Goal: Task Accomplishment & Management: Complete application form

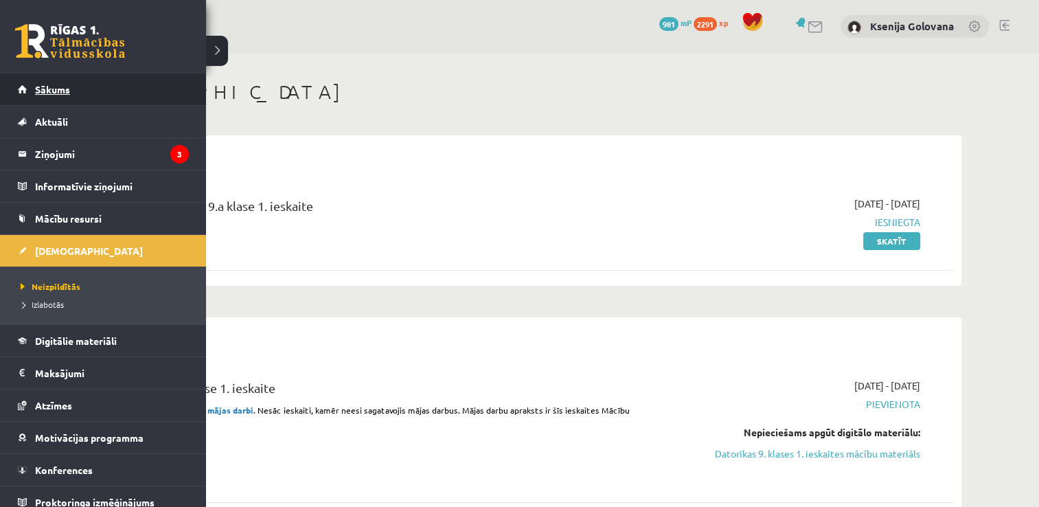
click at [67, 92] on span "Sākums" at bounding box center [52, 89] width 35 height 12
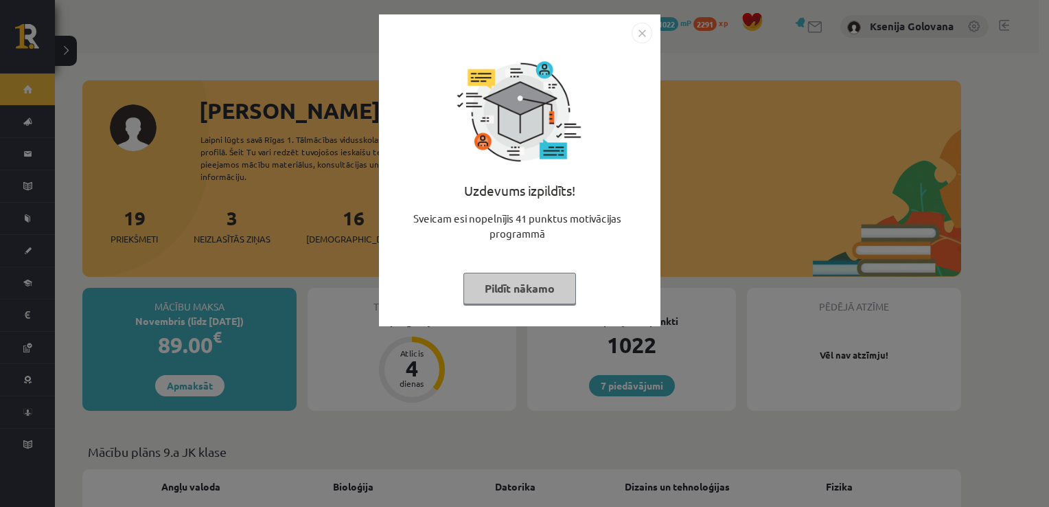
click at [632, 30] on img "Close" at bounding box center [642, 33] width 21 height 21
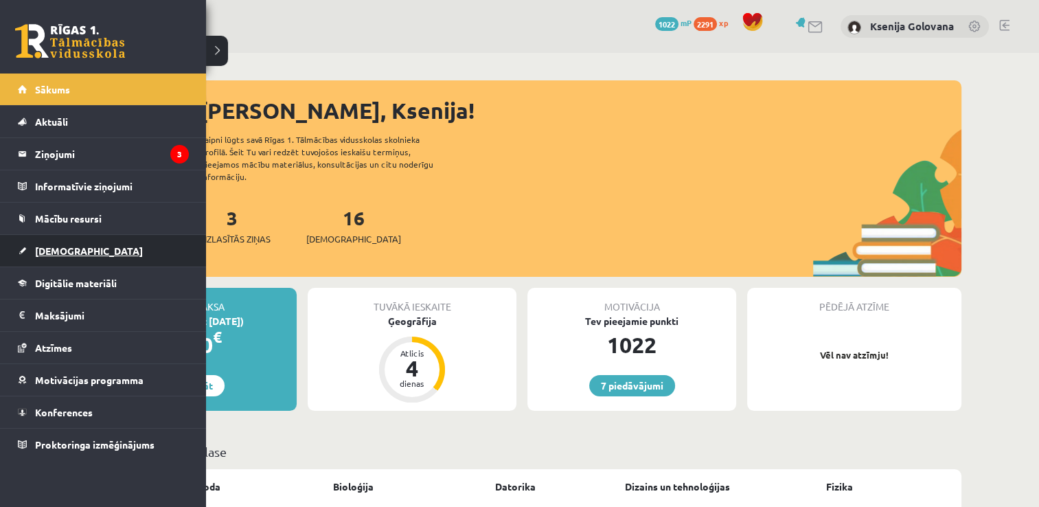
click at [66, 257] on link "[DEMOGRAPHIC_DATA]" at bounding box center [103, 251] width 171 height 32
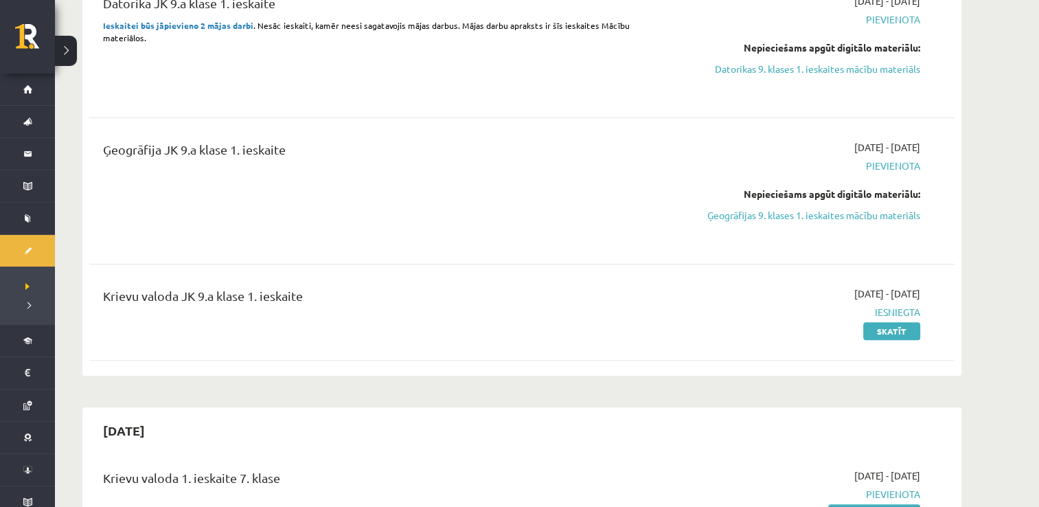
scroll to position [357, 0]
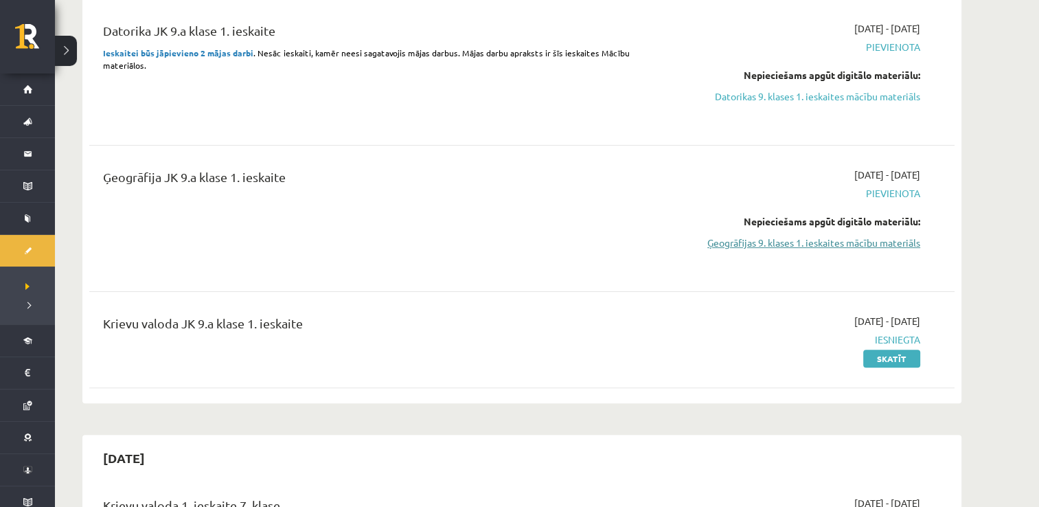
click at [864, 244] on link "Ģeogrāfijas 9. klases 1. ieskaites mācību materiāls" at bounding box center [790, 242] width 259 height 14
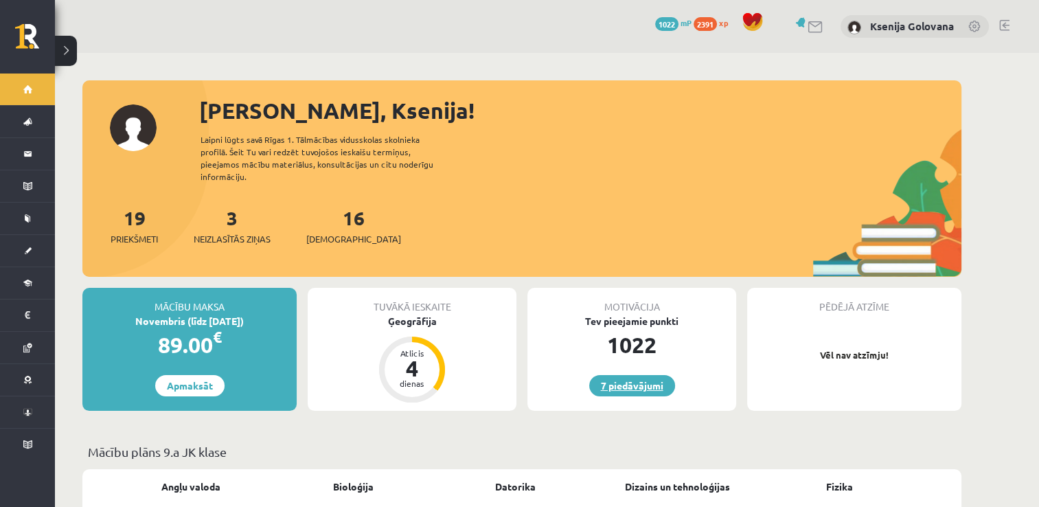
click at [618, 375] on link "7 piedāvājumi" at bounding box center [632, 385] width 86 height 21
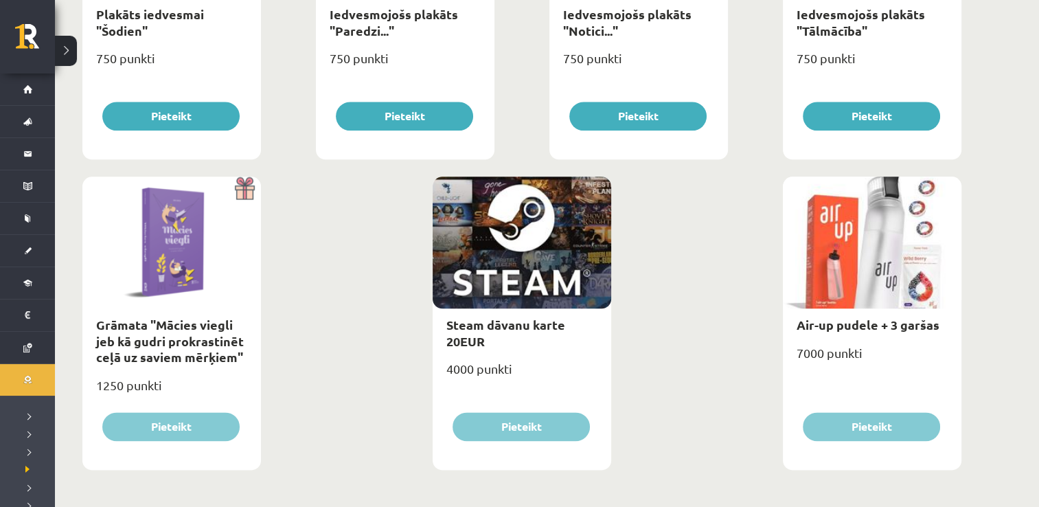
scroll to position [1602, 0]
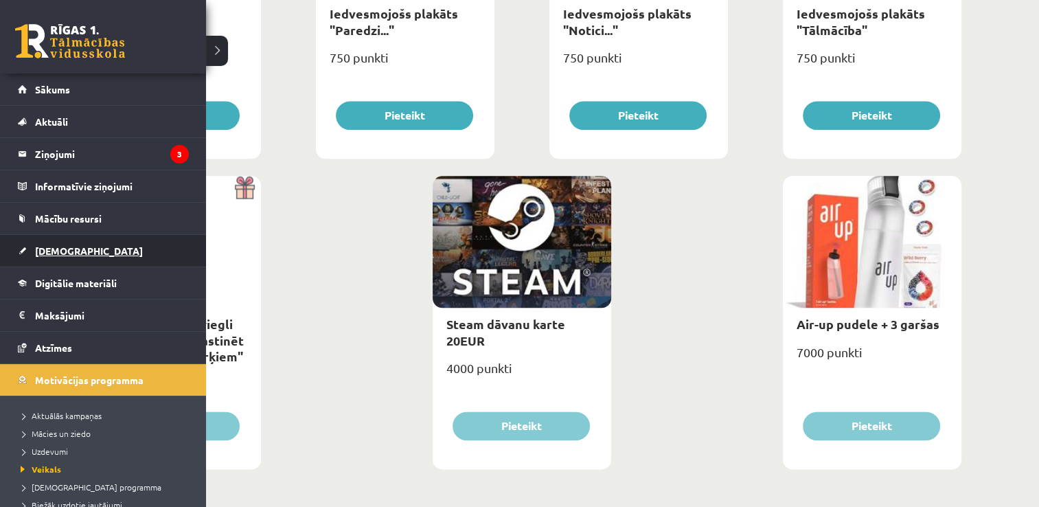
click at [69, 256] on link "[DEMOGRAPHIC_DATA]" at bounding box center [103, 251] width 171 height 32
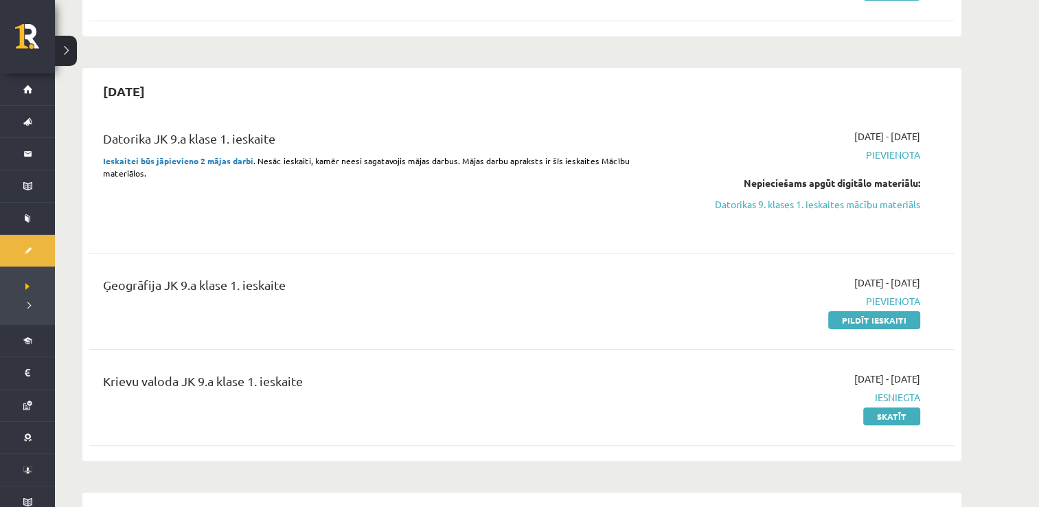
scroll to position [247, 0]
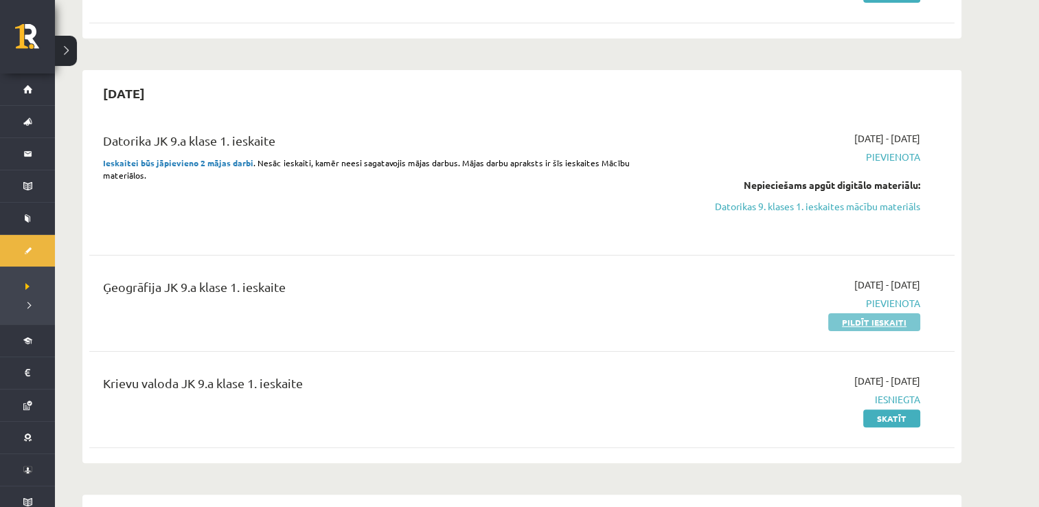
click at [850, 322] on link "Pildīt ieskaiti" at bounding box center [874, 322] width 92 height 18
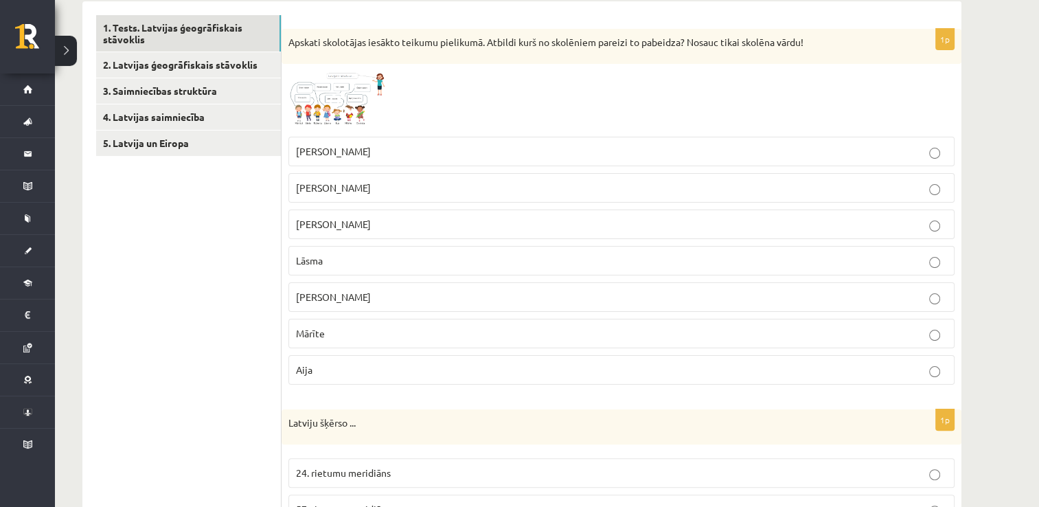
scroll to position [239, 0]
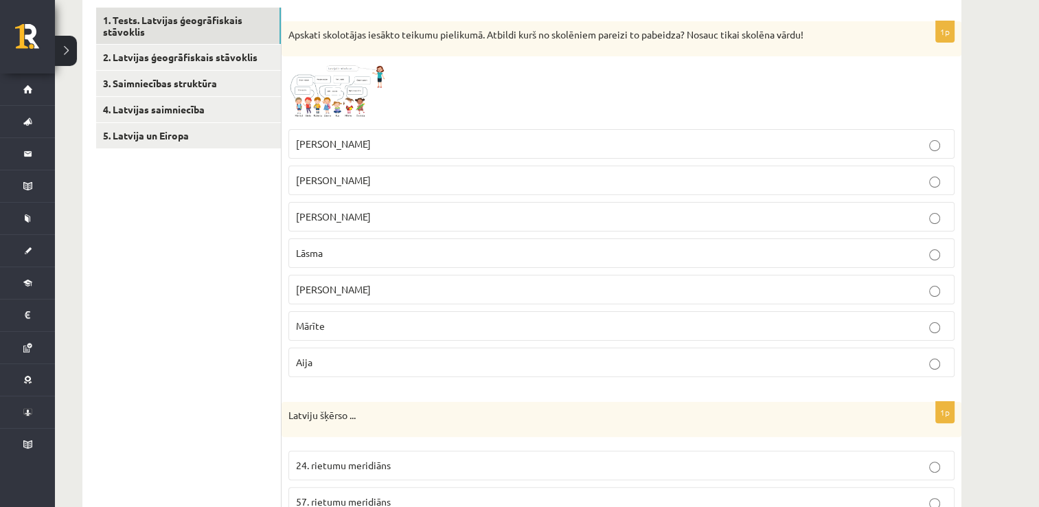
click at [341, 76] on img at bounding box center [339, 92] width 103 height 58
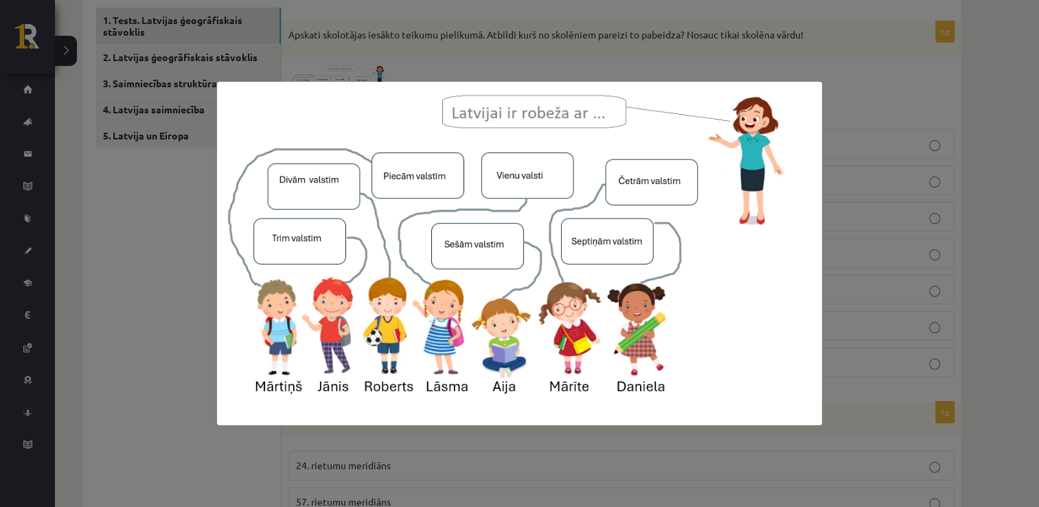
click at [453, 43] on div at bounding box center [519, 253] width 1039 height 507
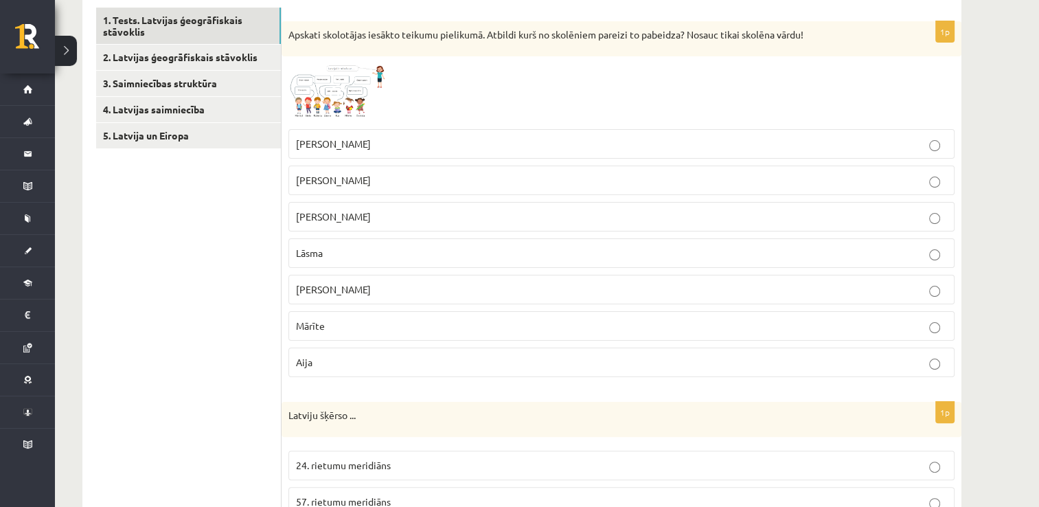
click at [340, 67] on img at bounding box center [339, 92] width 103 height 58
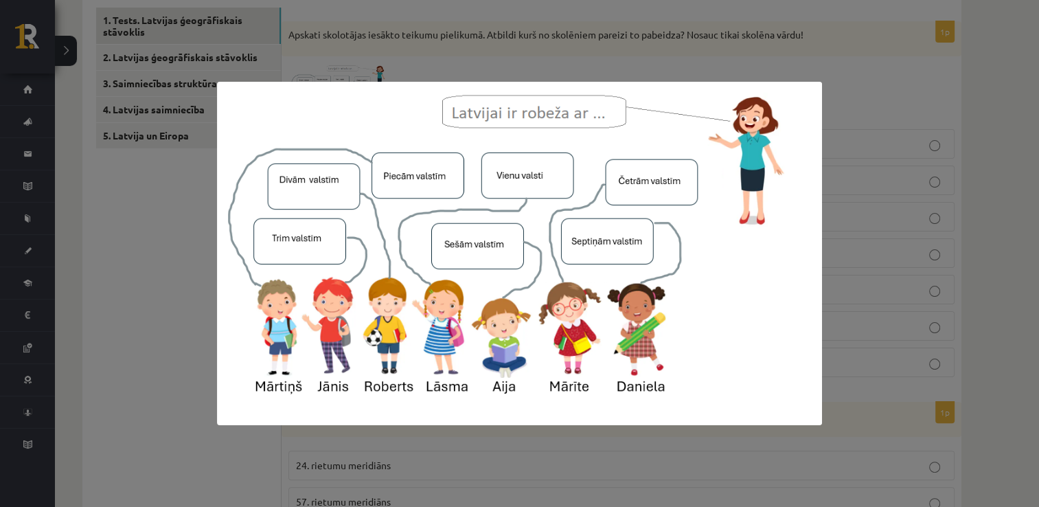
click at [519, 30] on div at bounding box center [519, 253] width 1039 height 507
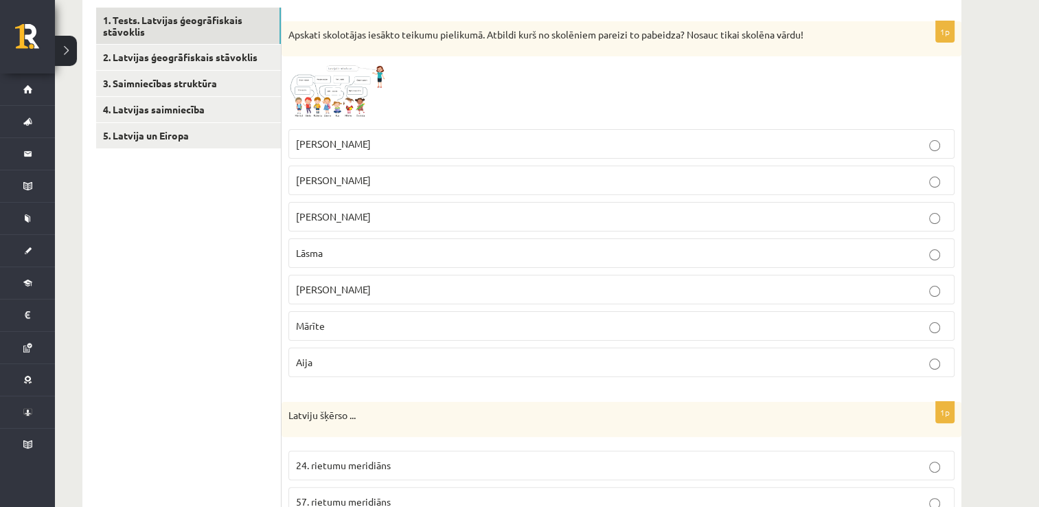
click at [354, 80] on img at bounding box center [339, 92] width 103 height 58
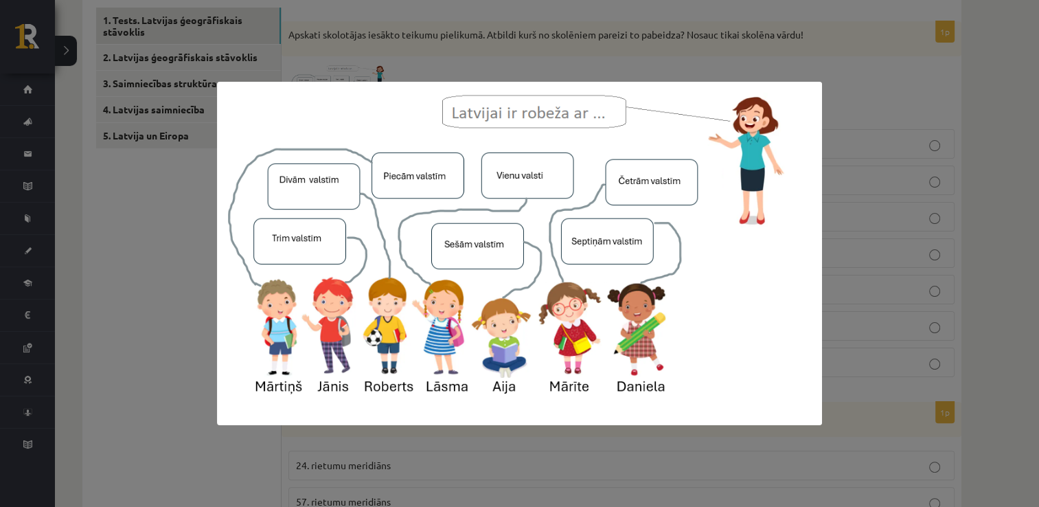
click at [830, 86] on div at bounding box center [519, 253] width 1039 height 507
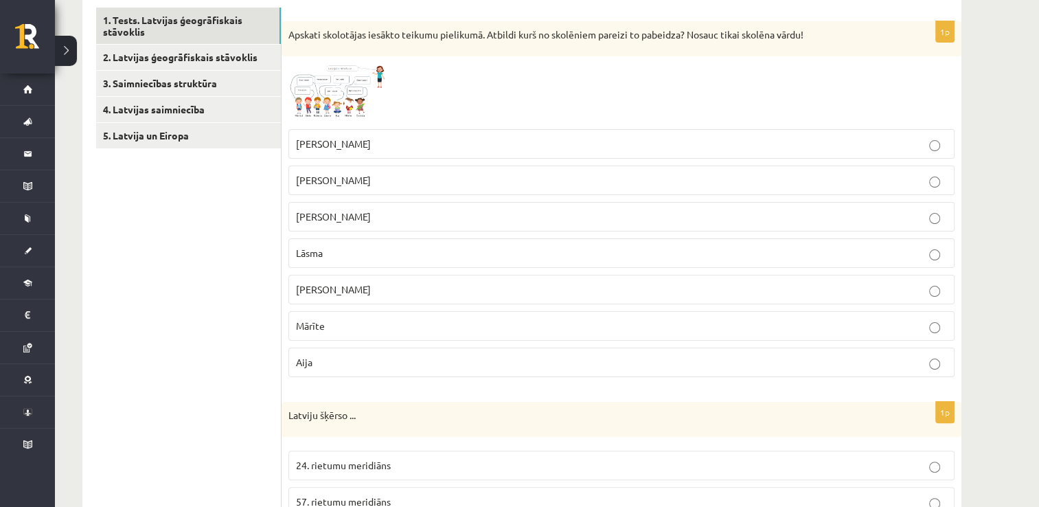
click at [549, 328] on p "Mārīte" at bounding box center [621, 326] width 651 height 14
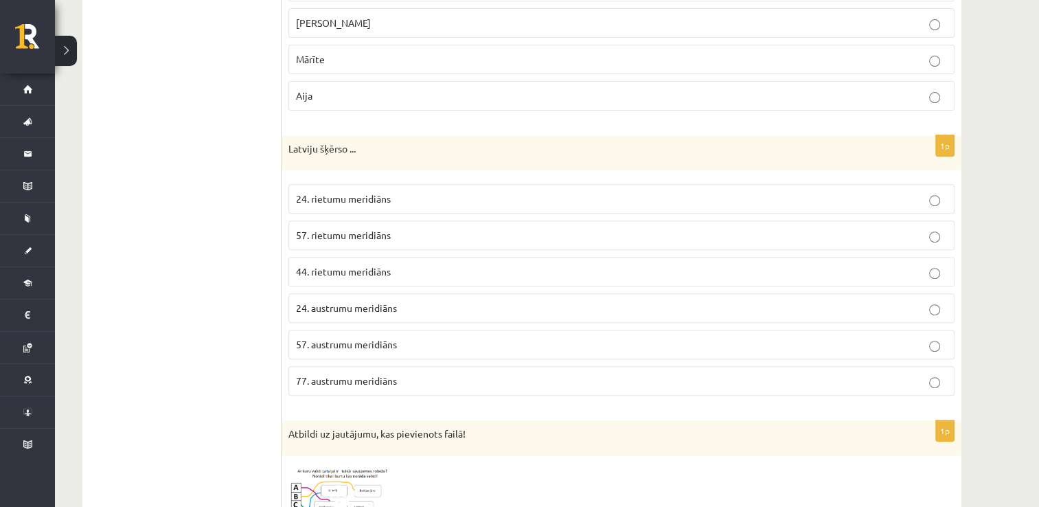
scroll to position [541, 0]
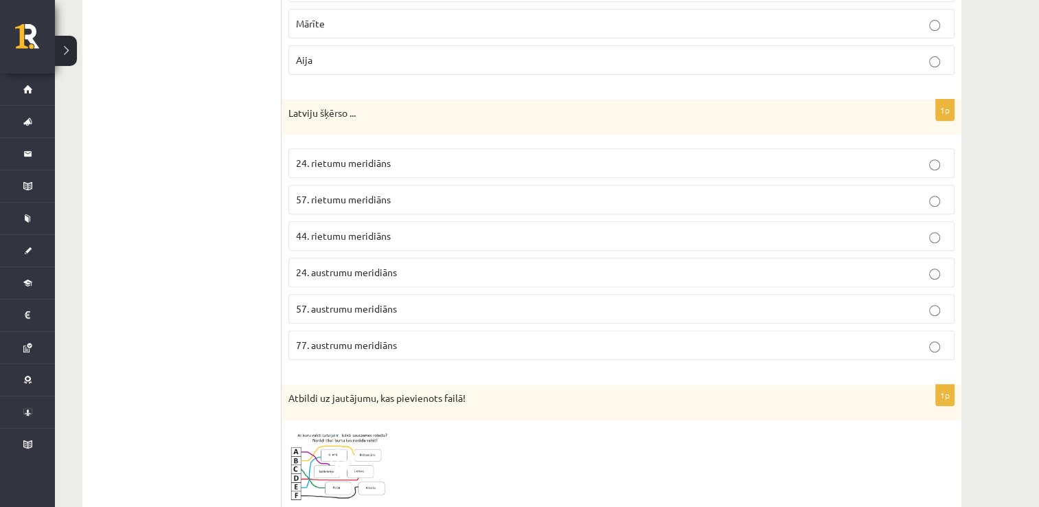
click at [467, 303] on p "57. austrumu meridiāns" at bounding box center [621, 308] width 651 height 14
click at [664, 258] on label "24. austrumu meridiāns" at bounding box center [621, 272] width 666 height 30
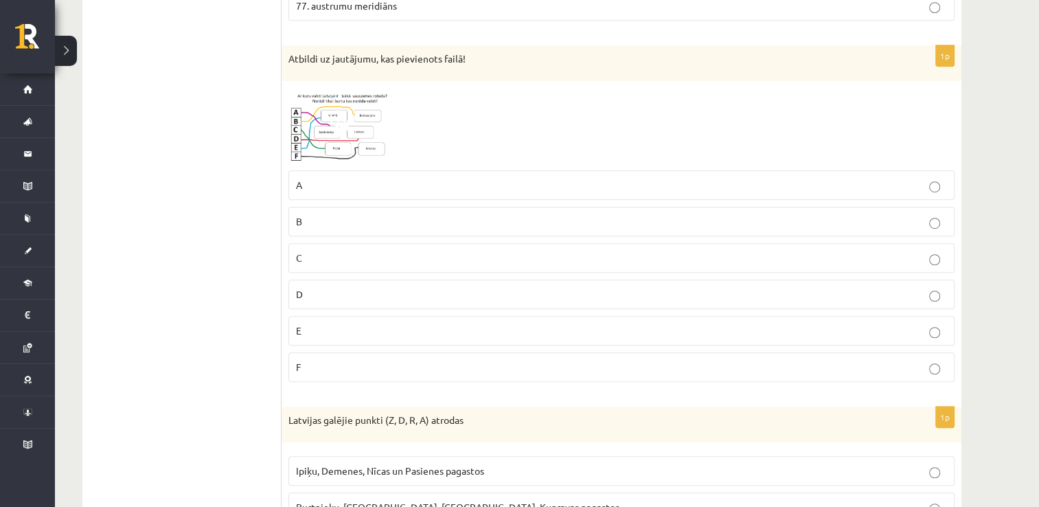
scroll to position [907, 0]
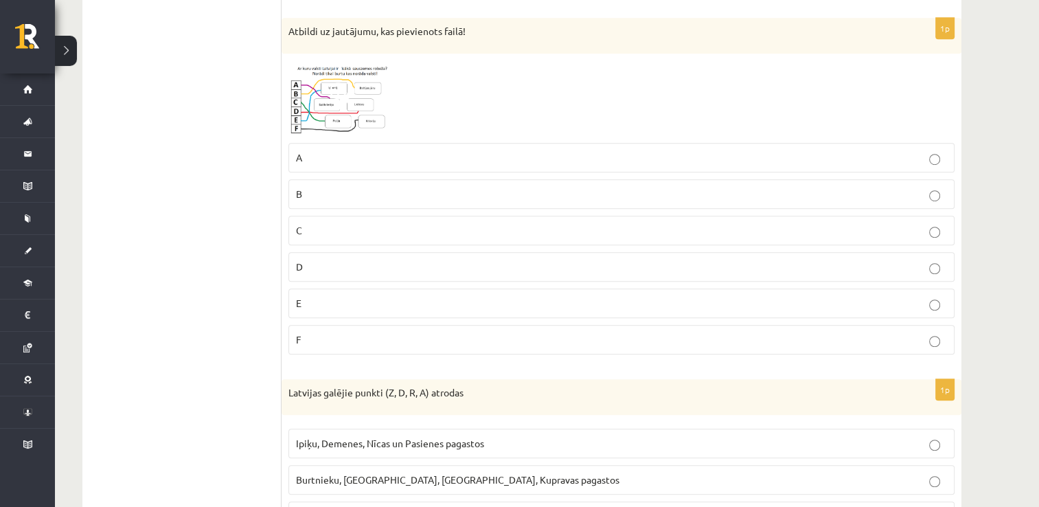
click at [377, 108] on img at bounding box center [339, 98] width 103 height 76
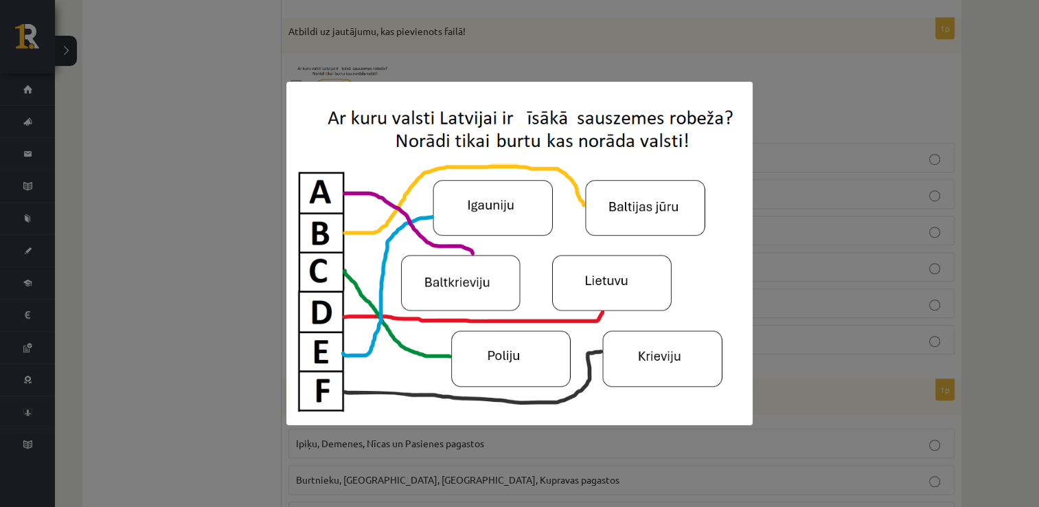
click at [929, 112] on div at bounding box center [519, 253] width 1039 height 507
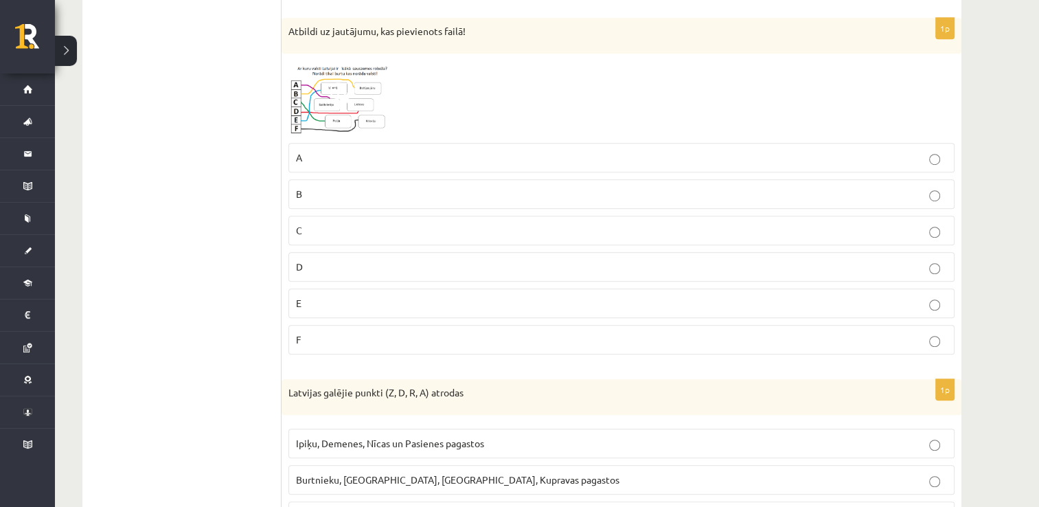
click at [308, 107] on img at bounding box center [339, 98] width 103 height 76
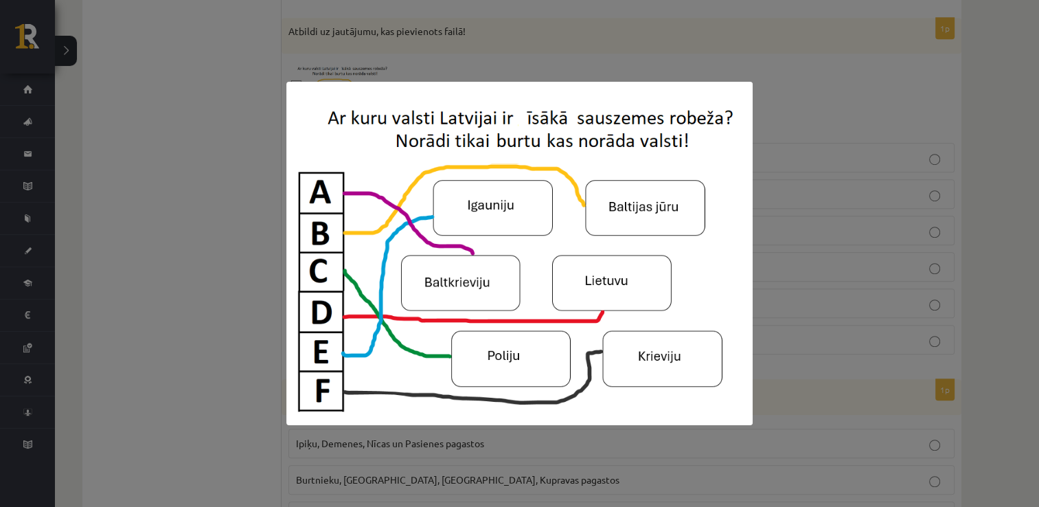
click at [999, 151] on div at bounding box center [519, 253] width 1039 height 507
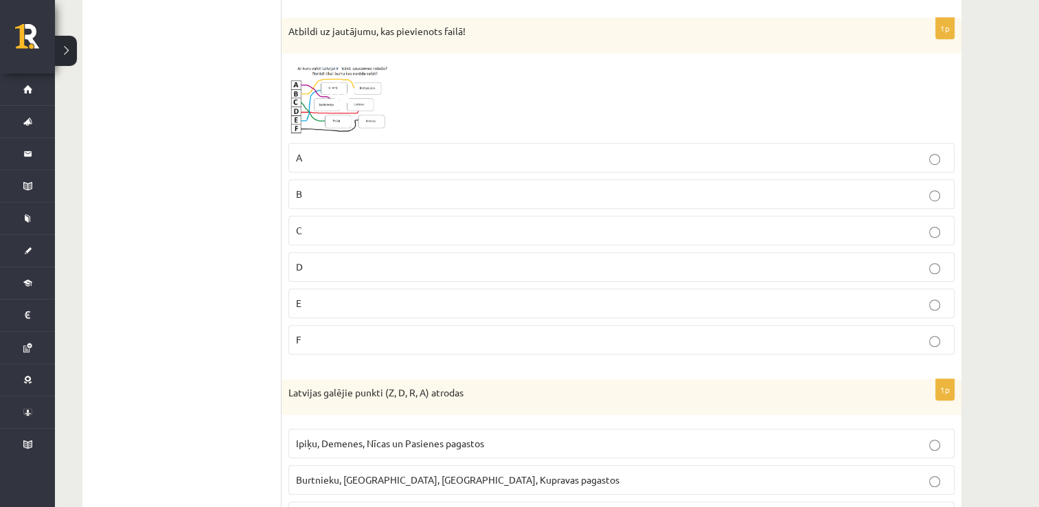
click at [494, 264] on p "D" at bounding box center [621, 266] width 651 height 14
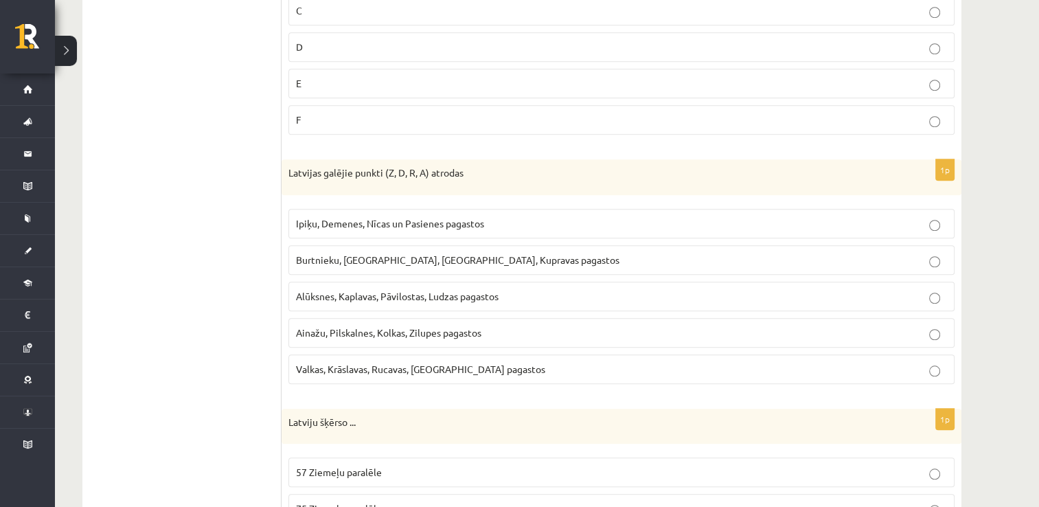
scroll to position [1200, 0]
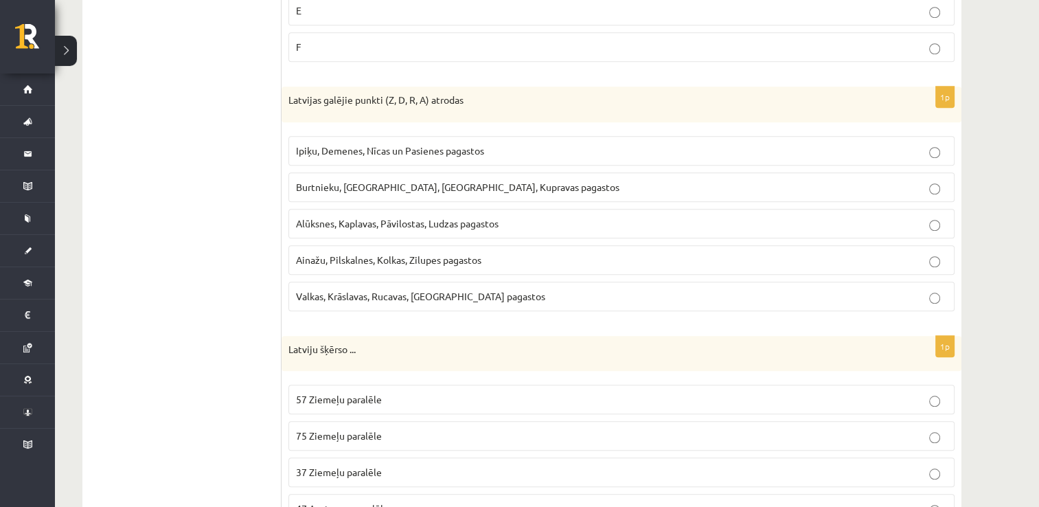
click at [675, 143] on p "Ipiķu, Demenes, Nīcas un Pasienes pagastos" at bounding box center [621, 150] width 651 height 14
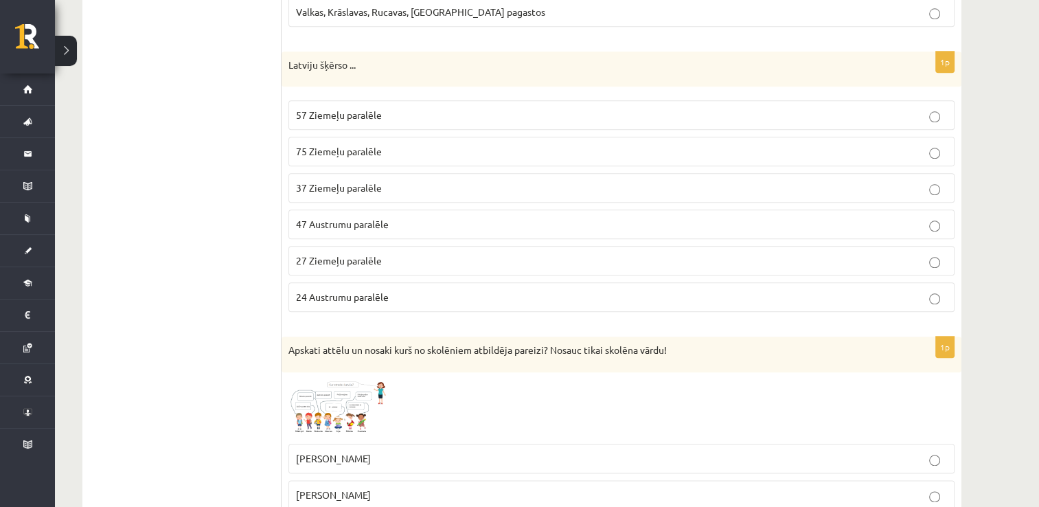
scroll to position [1512, 0]
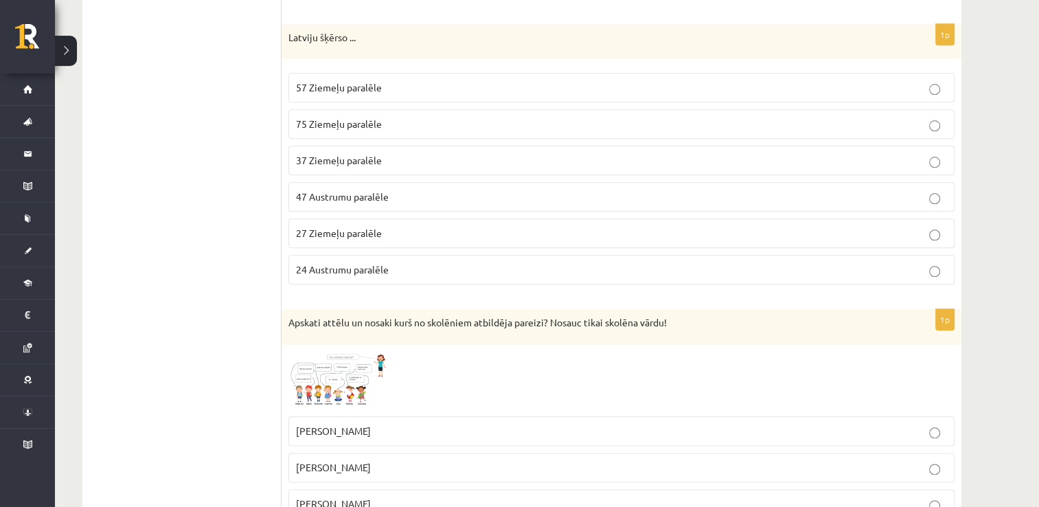
click at [542, 73] on label "57 Ziemeļu paralēle" at bounding box center [621, 88] width 666 height 30
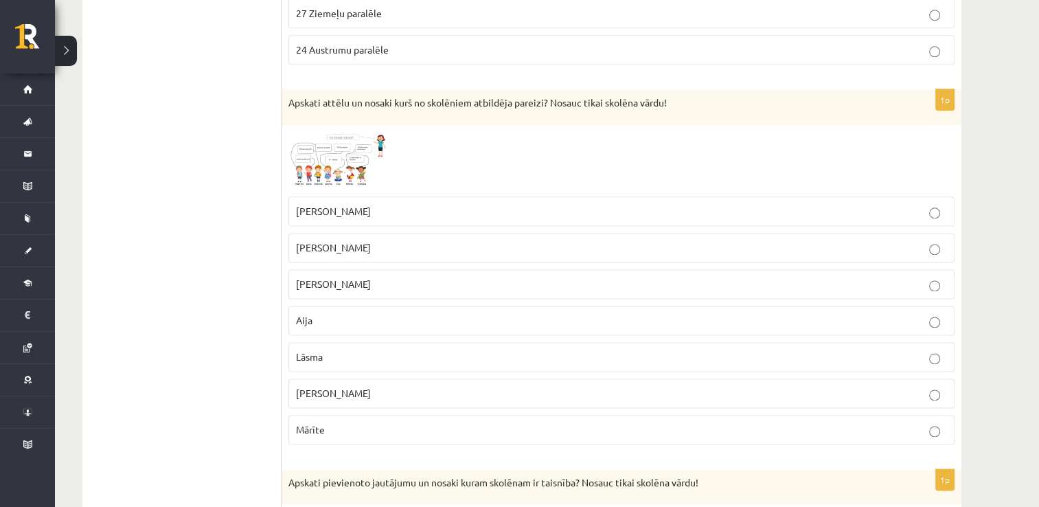
scroll to position [1768, 0]
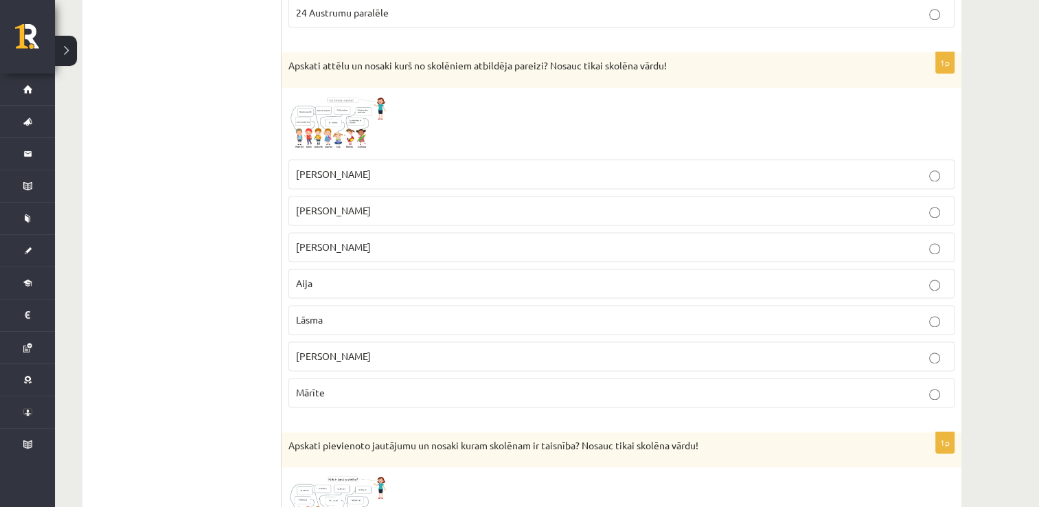
click at [352, 98] on img at bounding box center [339, 124] width 103 height 58
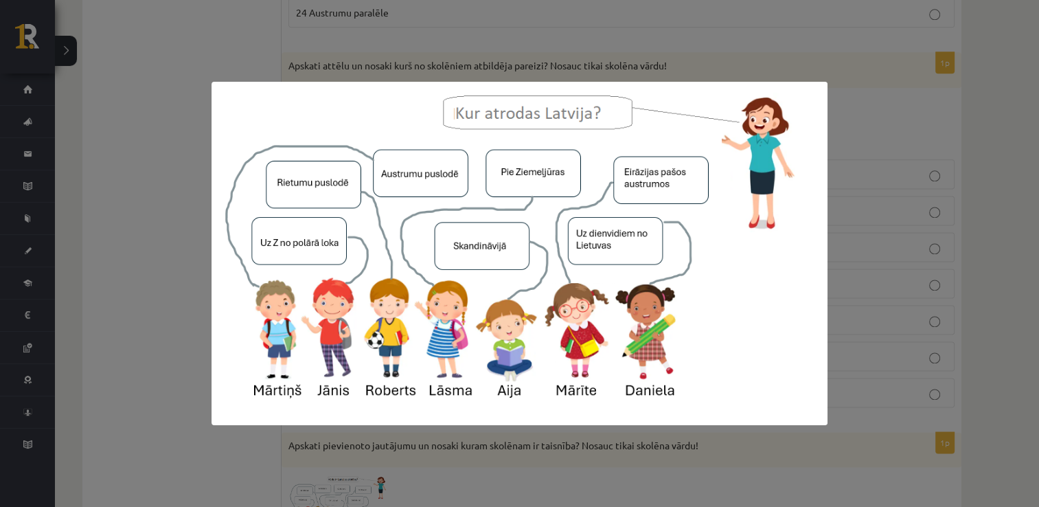
click at [1002, 252] on div at bounding box center [519, 253] width 1039 height 507
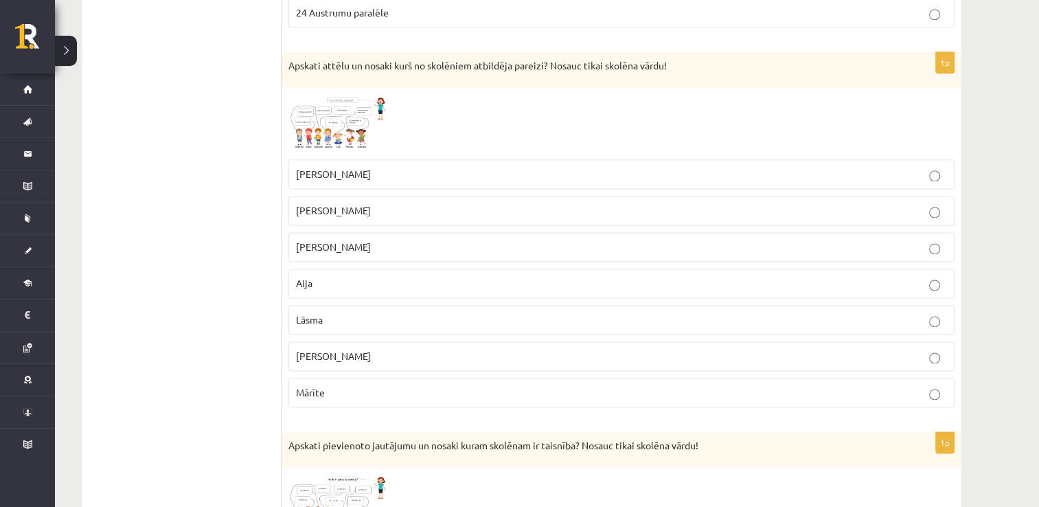
click at [728, 246] on label "Mārtiņš" at bounding box center [621, 247] width 666 height 30
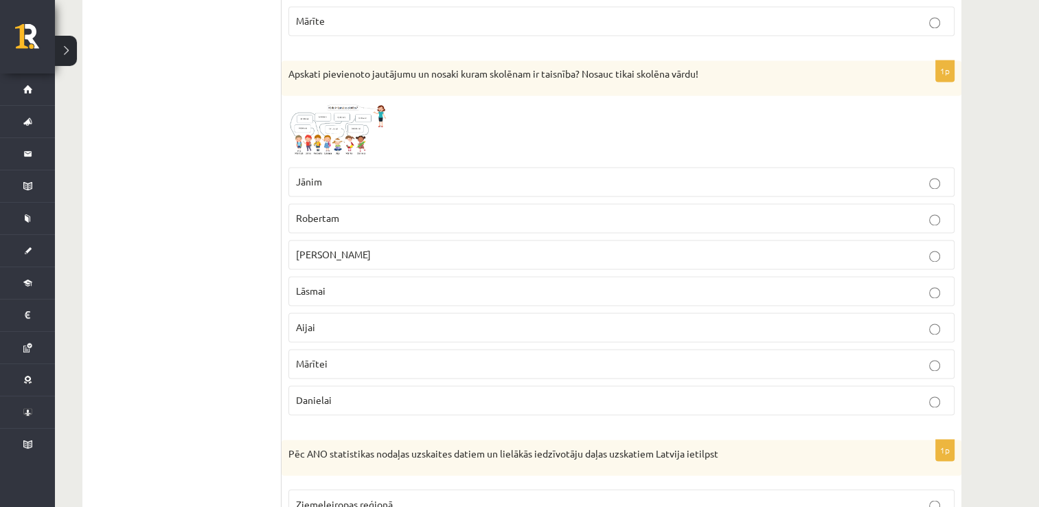
scroll to position [2153, 0]
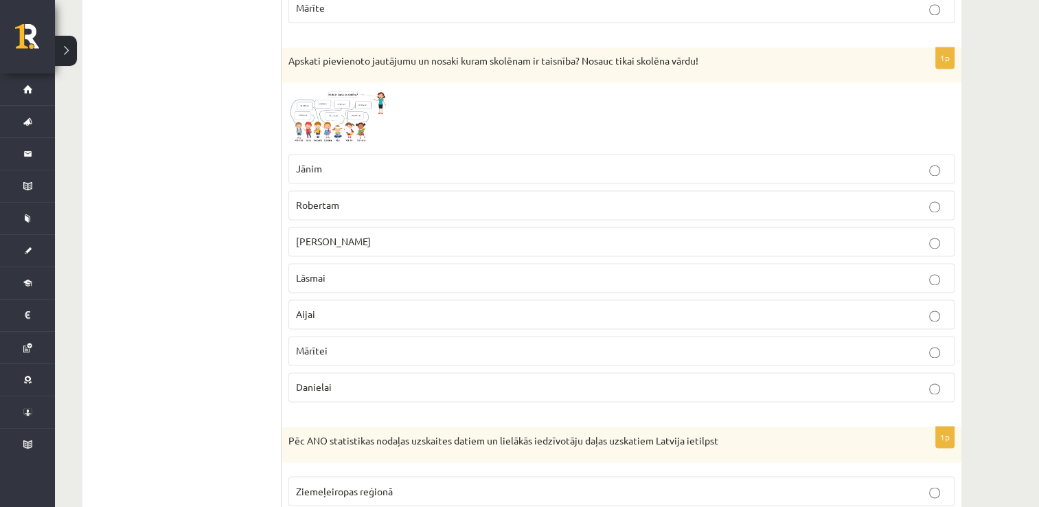
click at [362, 89] on img at bounding box center [339, 118] width 103 height 58
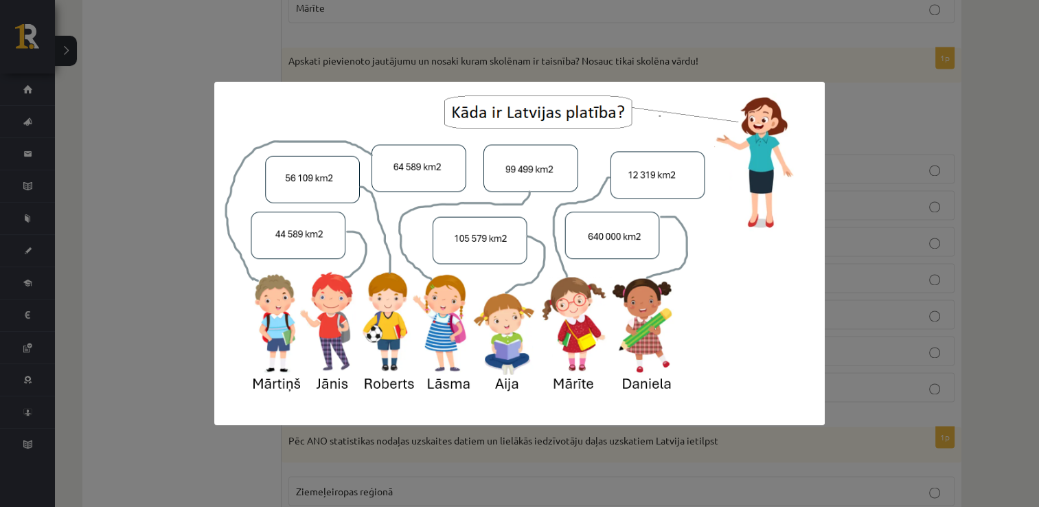
click at [995, 202] on div at bounding box center [519, 253] width 1039 height 507
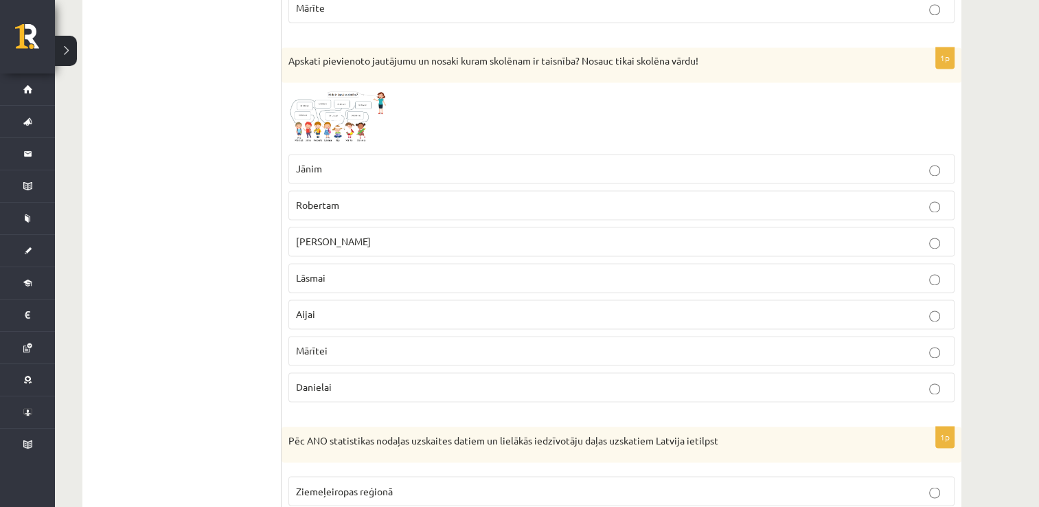
click at [733, 190] on label "Robertam" at bounding box center [621, 205] width 666 height 30
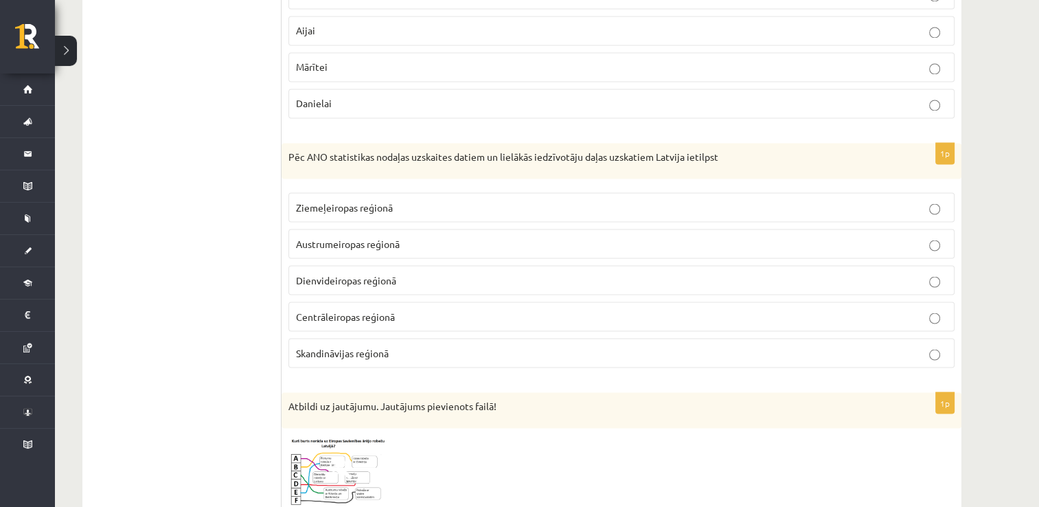
scroll to position [2500, 0]
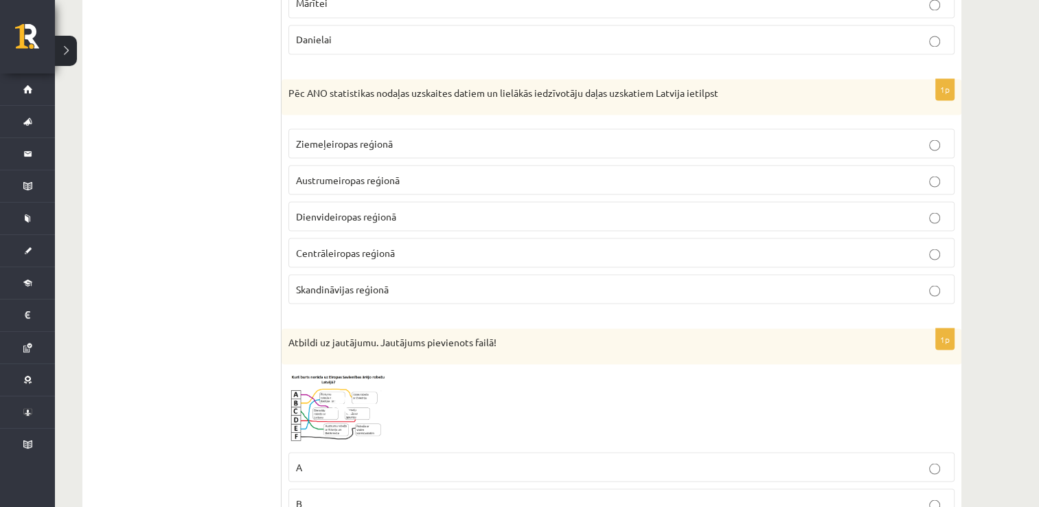
click at [612, 128] on label "Ziemeļeiropas reģionā" at bounding box center [621, 143] width 666 height 30
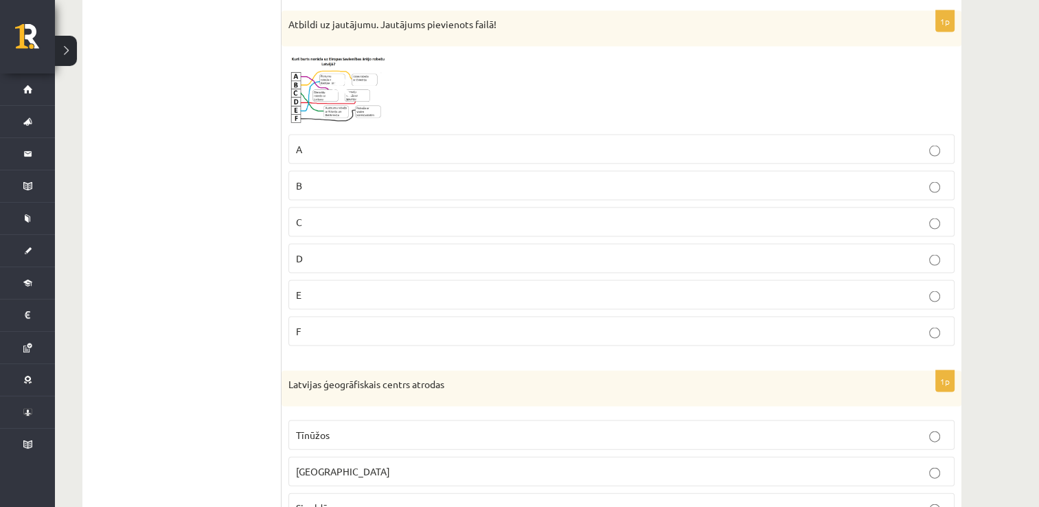
scroll to position [2812, 0]
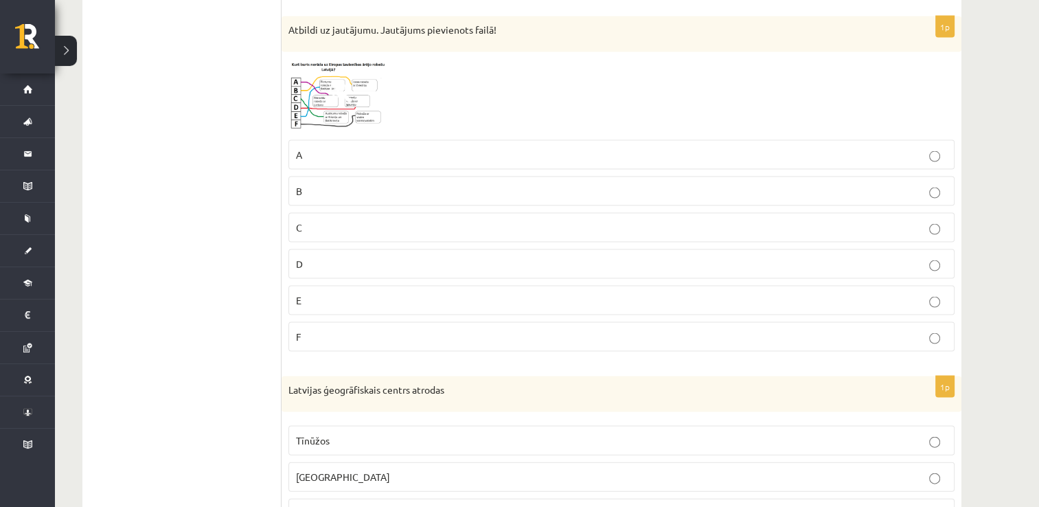
click at [331, 65] on img at bounding box center [339, 96] width 103 height 74
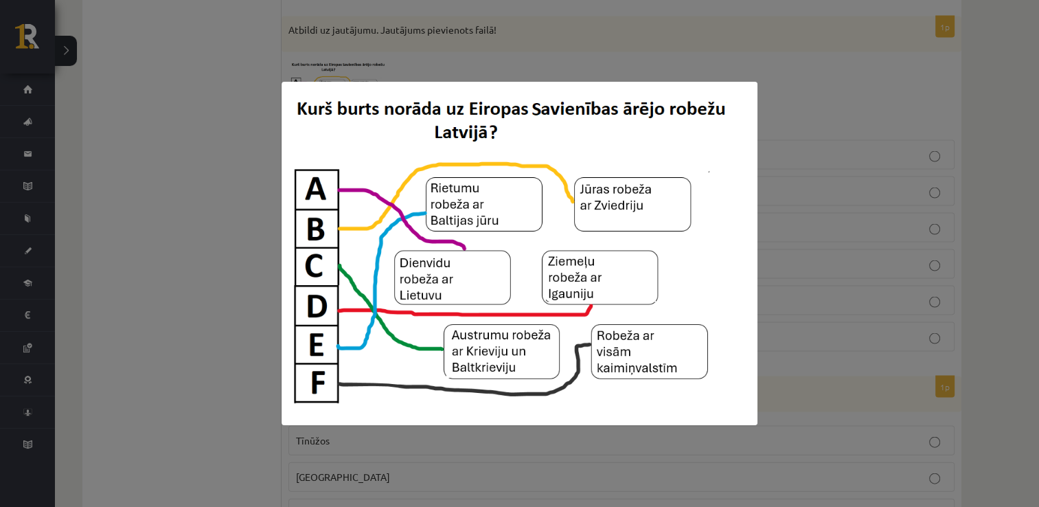
click at [988, 144] on div at bounding box center [519, 253] width 1039 height 507
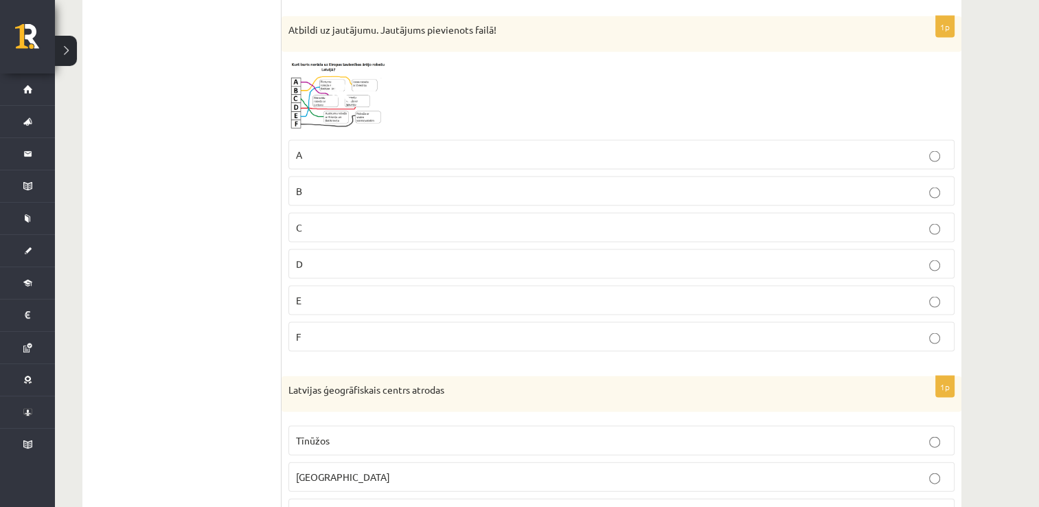
click at [741, 220] on p "C" at bounding box center [621, 227] width 651 height 14
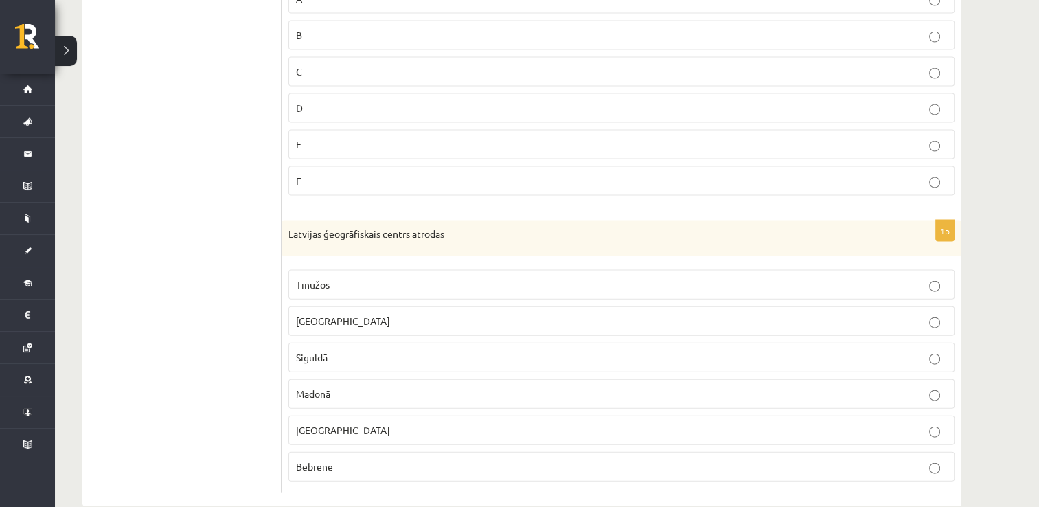
scroll to position [2976, 0]
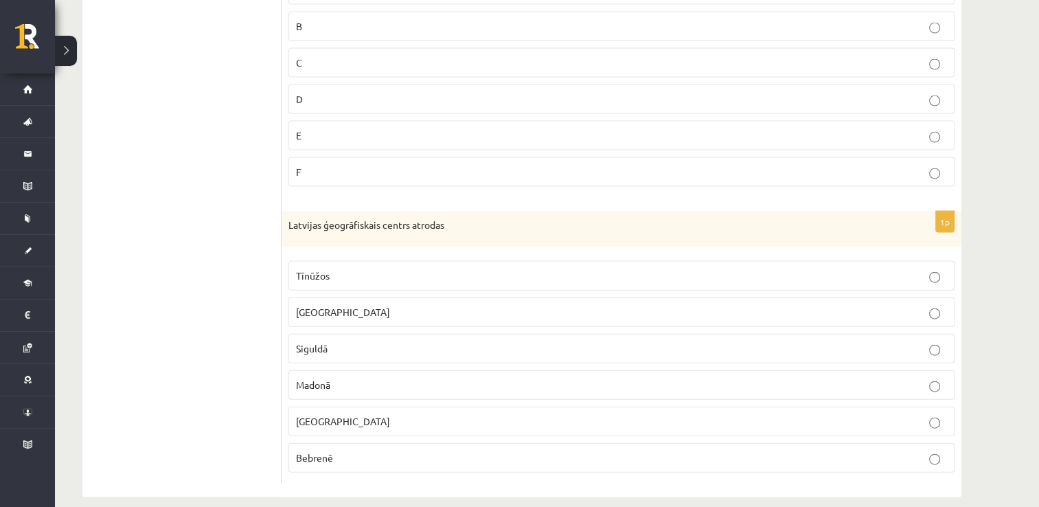
click at [739, 305] on p "Rīgā" at bounding box center [621, 312] width 651 height 14
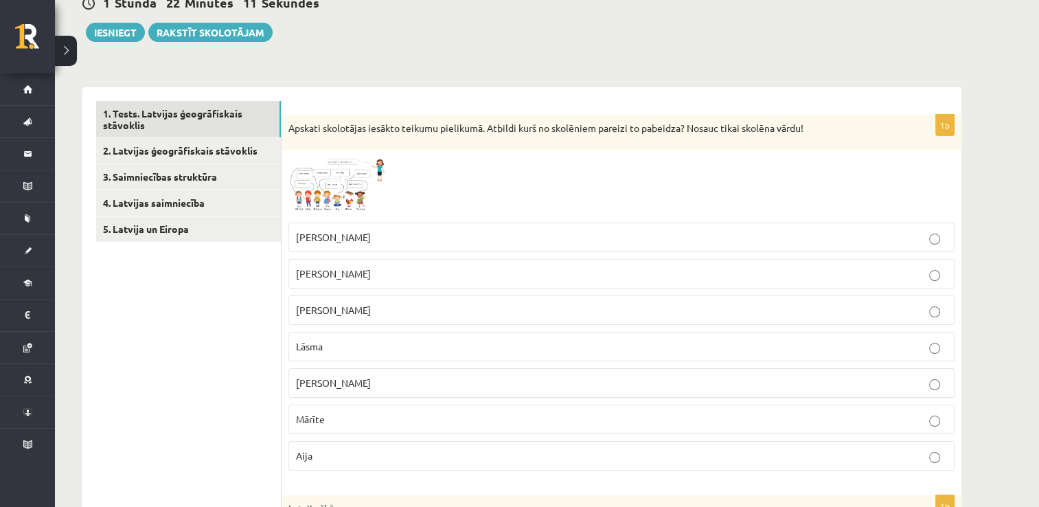
scroll to position [228, 0]
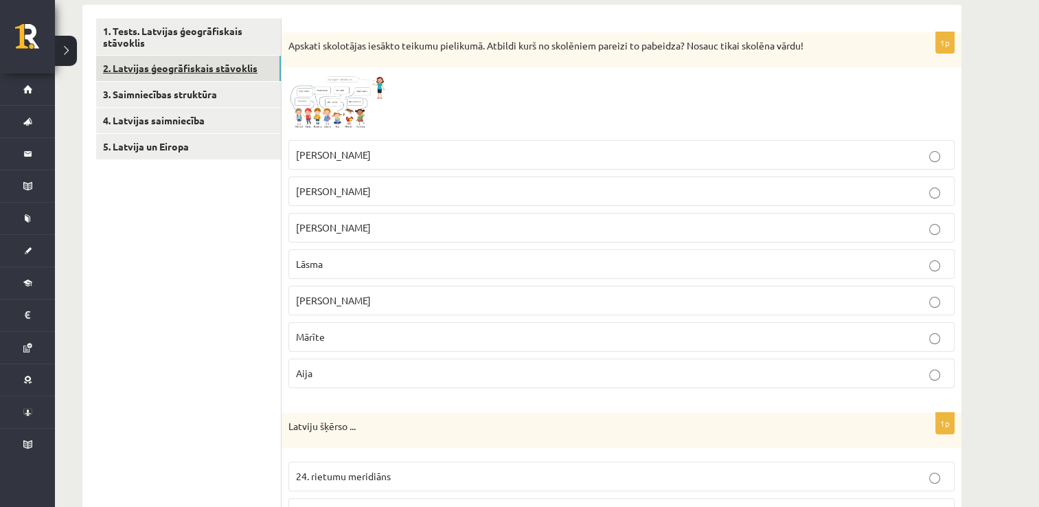
click at [210, 62] on link "2. Latvijas ģeogrāfiskais stāvoklis" at bounding box center [188, 68] width 185 height 25
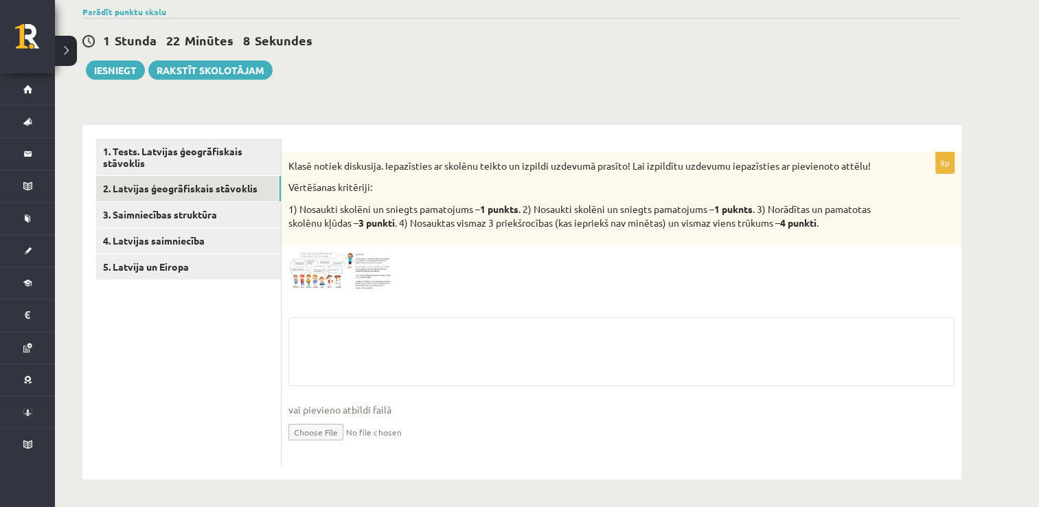
scroll to position [107, 0]
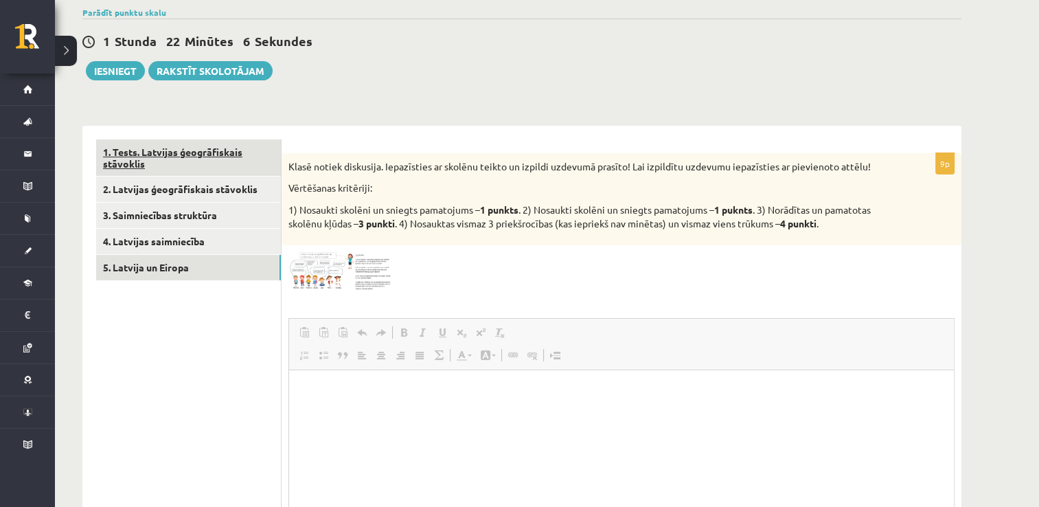
click at [203, 255] on link "5. Latvija un Eiropa" at bounding box center [188, 267] width 185 height 25
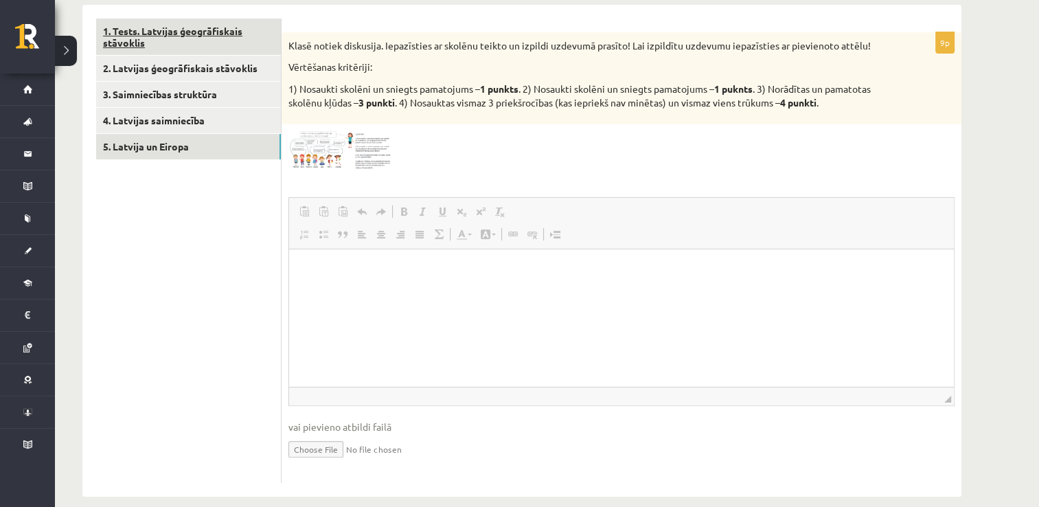
scroll to position [0, 0]
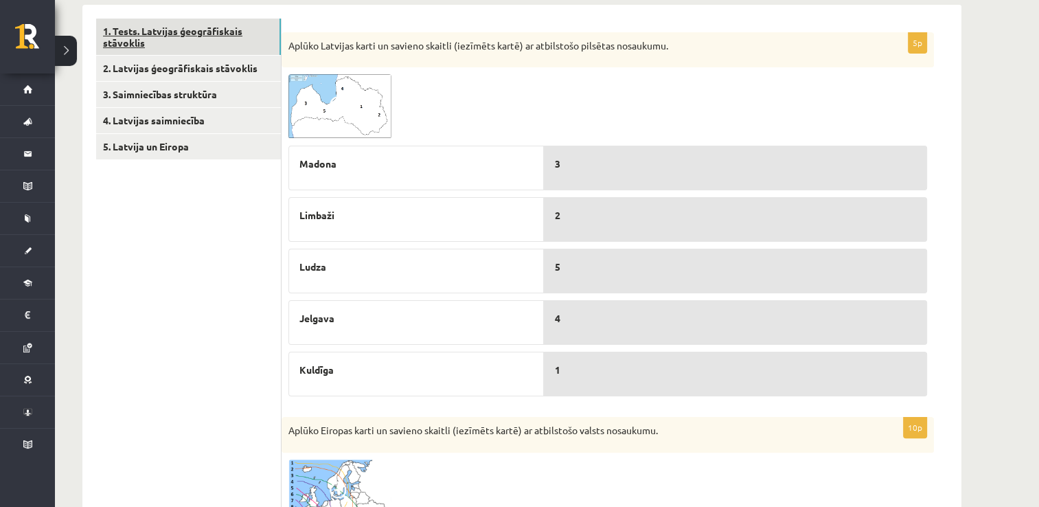
click at [189, 36] on link "1. Tests. Latvijas ģeogrāfiskais stāvoklis" at bounding box center [188, 37] width 185 height 37
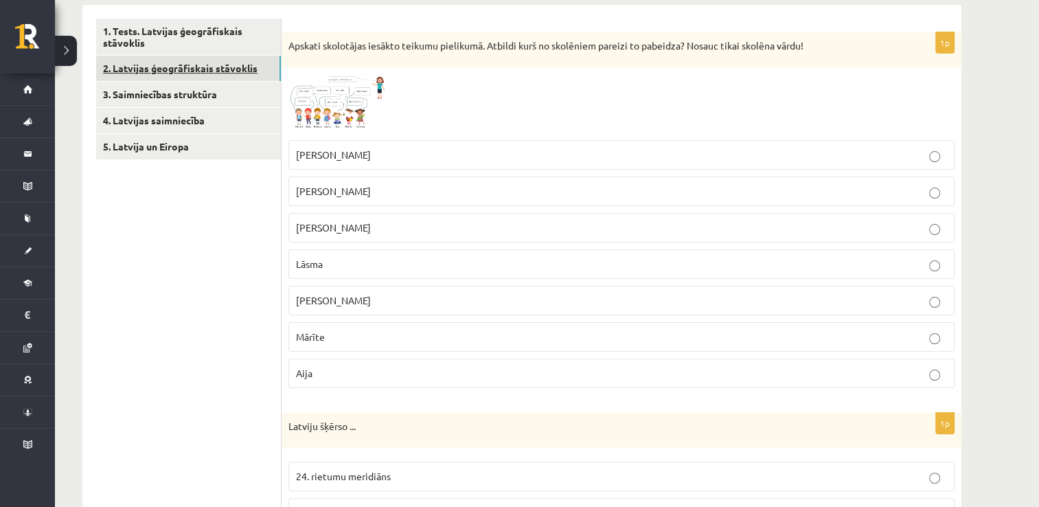
click at [182, 61] on link "2. Latvijas ģeogrāfiskais stāvoklis" at bounding box center [188, 68] width 185 height 25
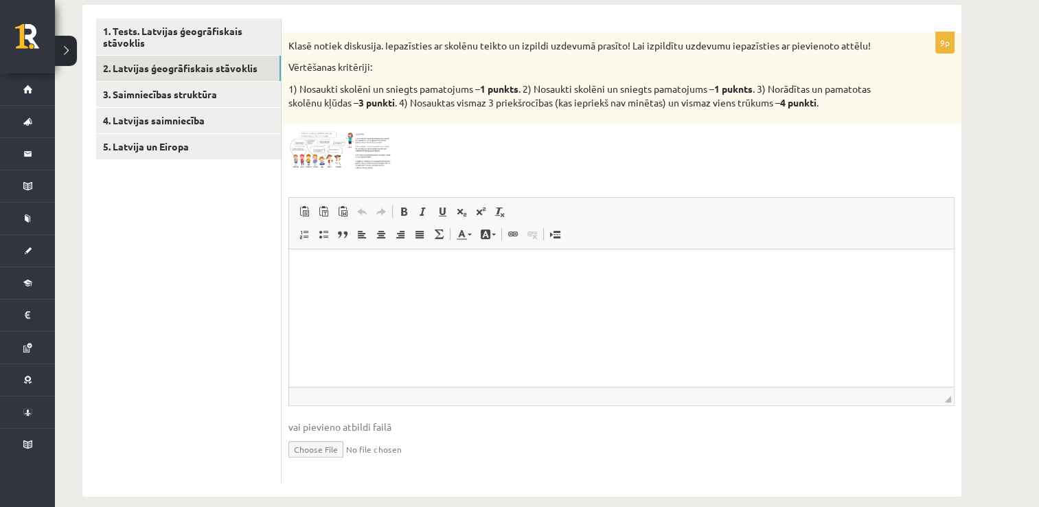
click at [319, 144] on img at bounding box center [339, 150] width 103 height 38
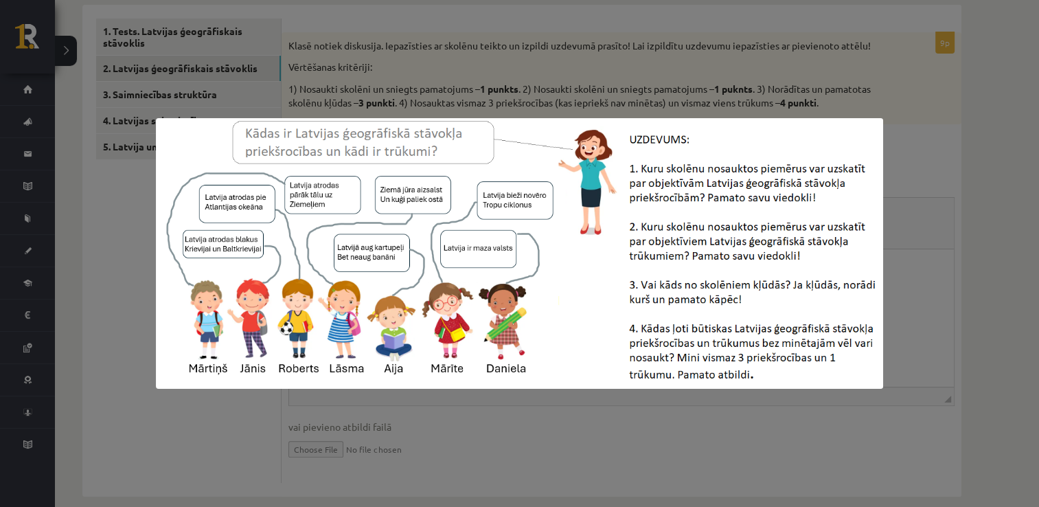
click at [386, 76] on div at bounding box center [519, 253] width 1039 height 507
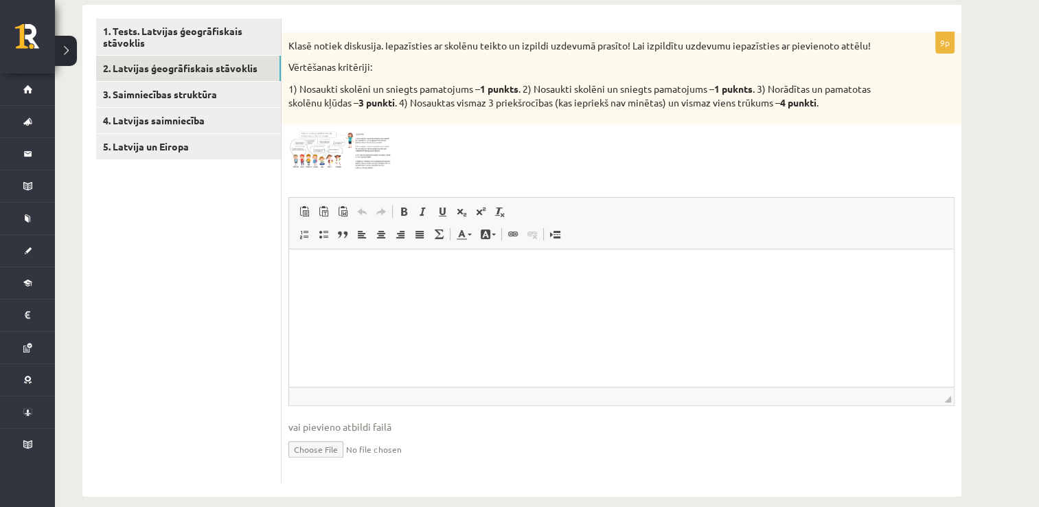
click at [360, 158] on img at bounding box center [339, 150] width 103 height 38
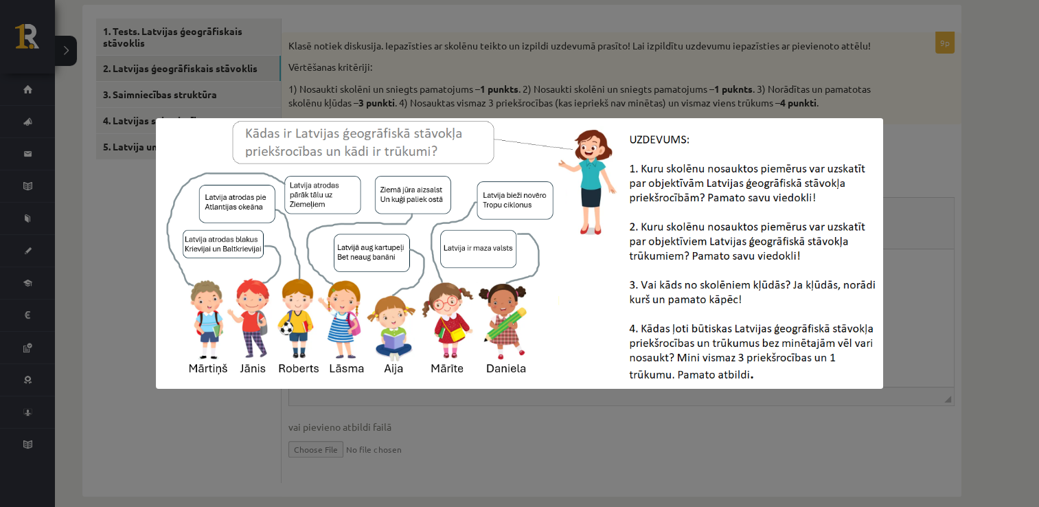
click at [975, 139] on div at bounding box center [519, 253] width 1039 height 507
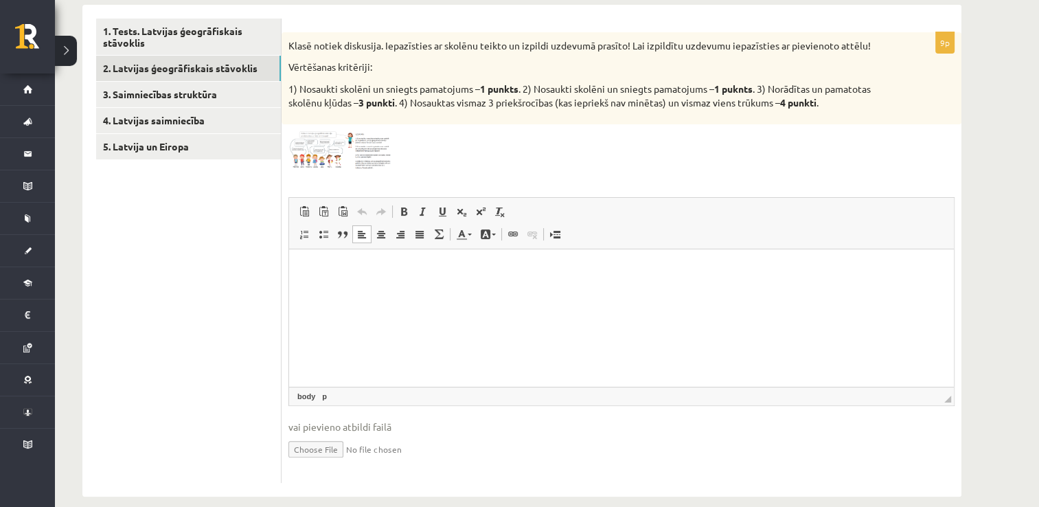
click at [502, 291] on html at bounding box center [621, 270] width 664 height 42
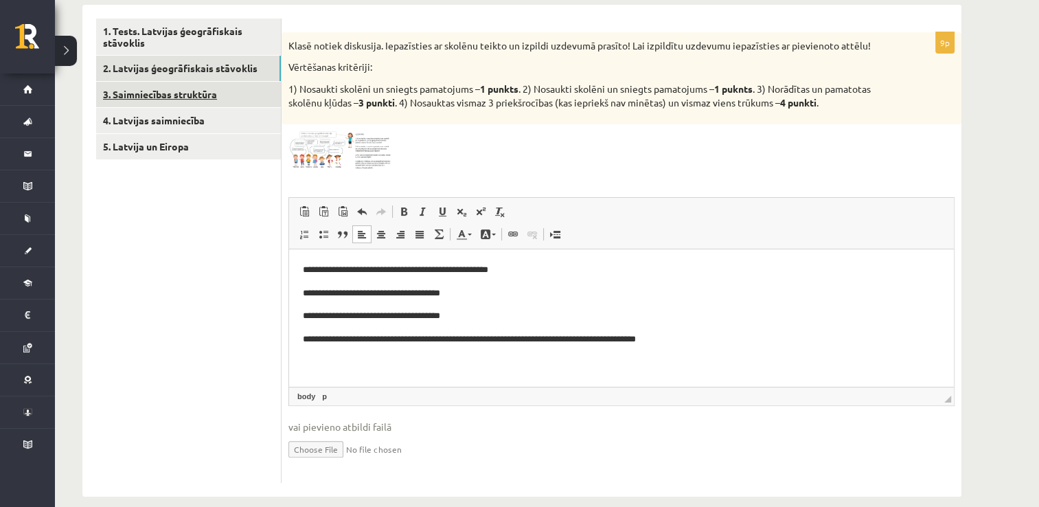
click at [170, 101] on link "3. Saimniecības struktūra" at bounding box center [188, 94] width 185 height 25
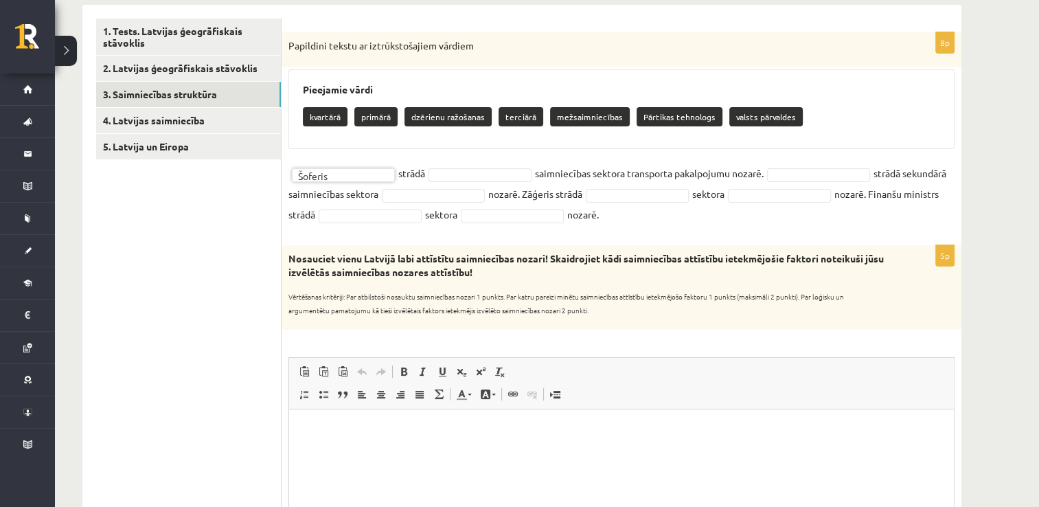
click at [576, 113] on p "mežsaimniecības" at bounding box center [590, 116] width 80 height 19
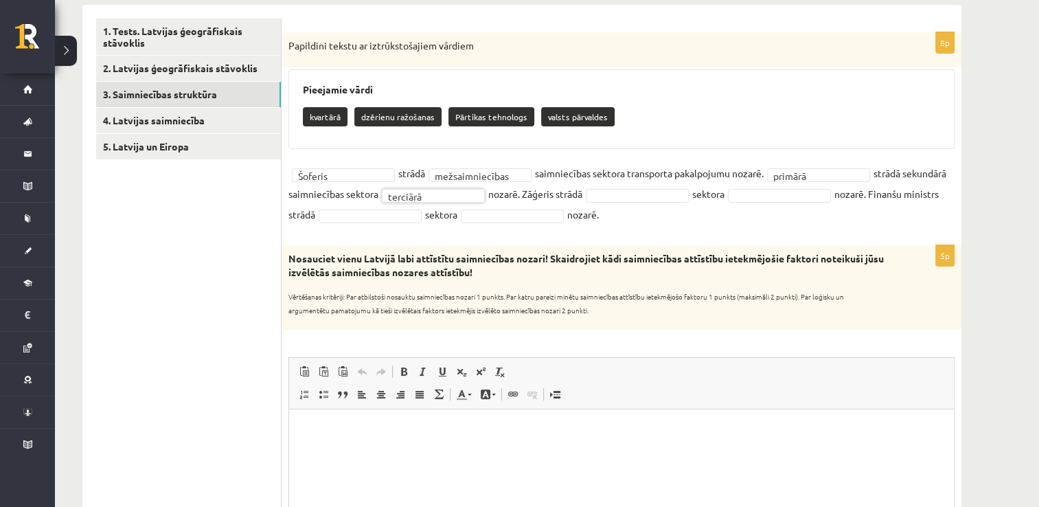
click at [665, 183] on fieldset "**********" at bounding box center [621, 194] width 666 height 62
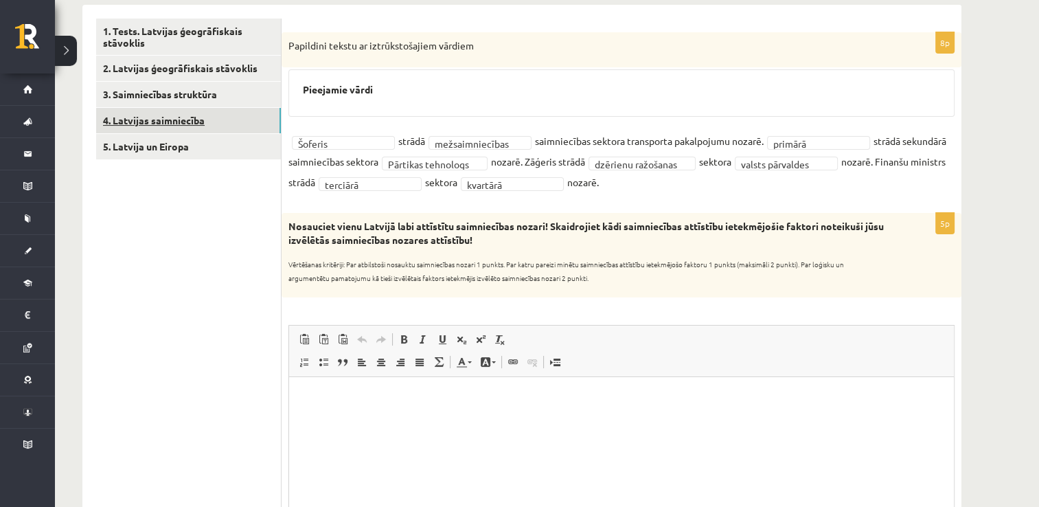
click at [231, 117] on link "4. Latvijas saimniecība" at bounding box center [188, 120] width 185 height 25
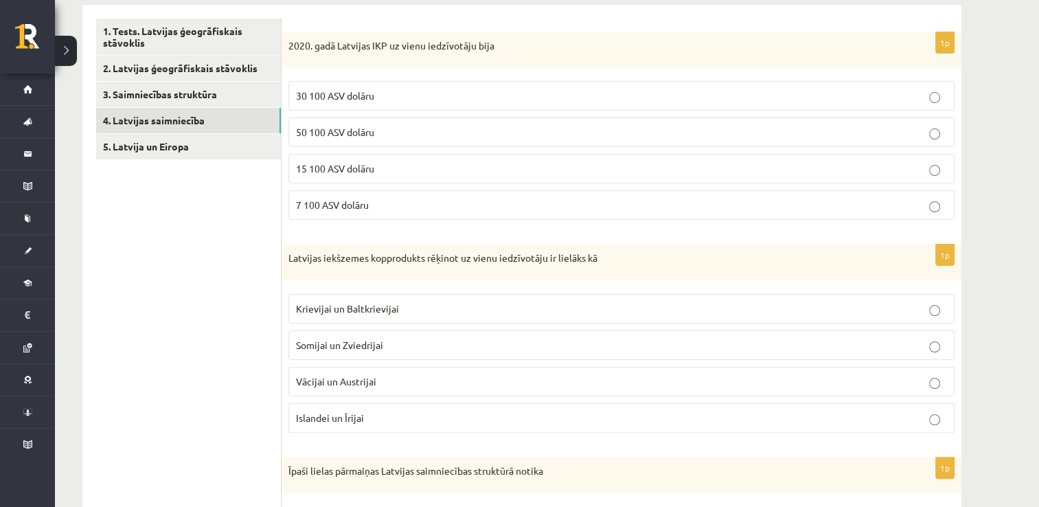
click at [327, 179] on label "15 100 ASV dolāru" at bounding box center [621, 169] width 666 height 30
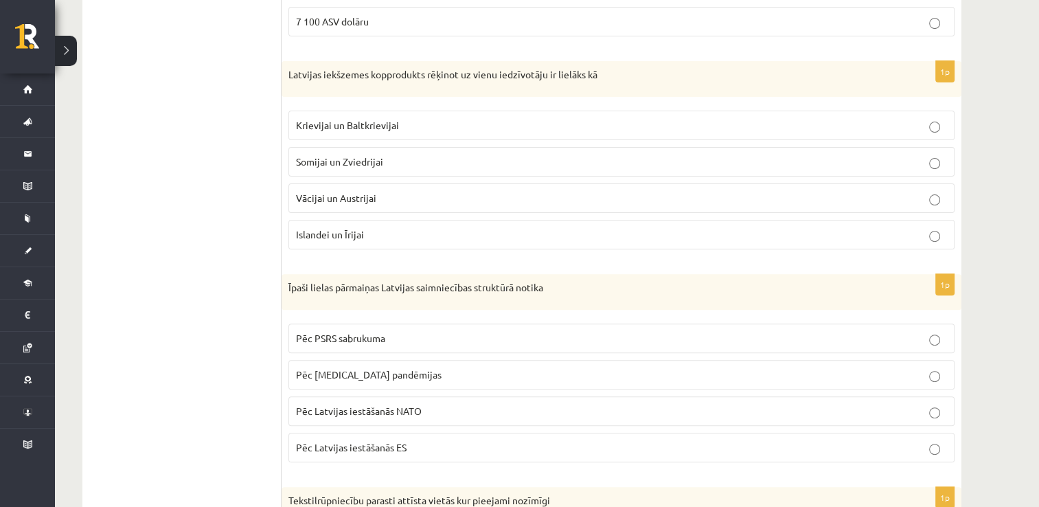
scroll to position [448, 0]
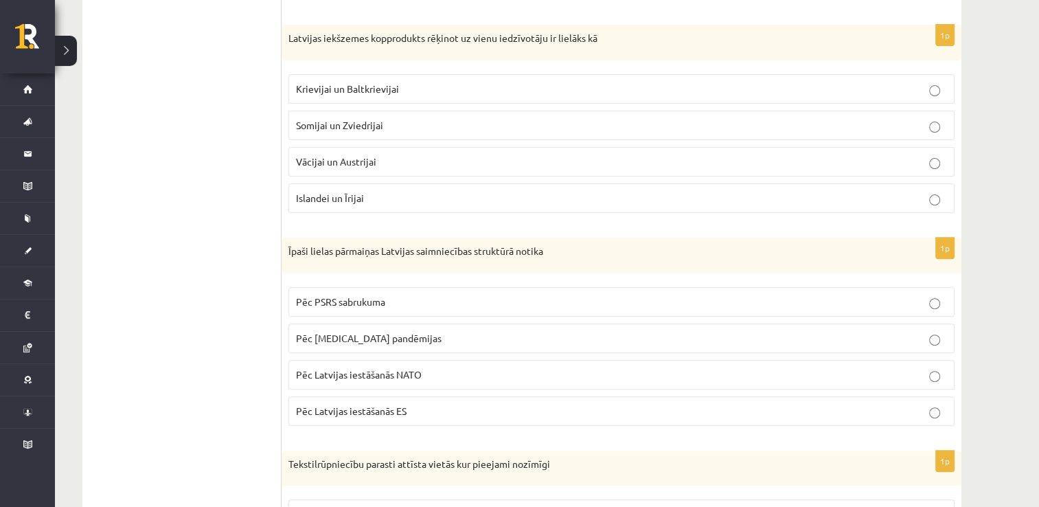
click at [657, 97] on label "Krievijai un Baltkrievijai" at bounding box center [621, 89] width 666 height 30
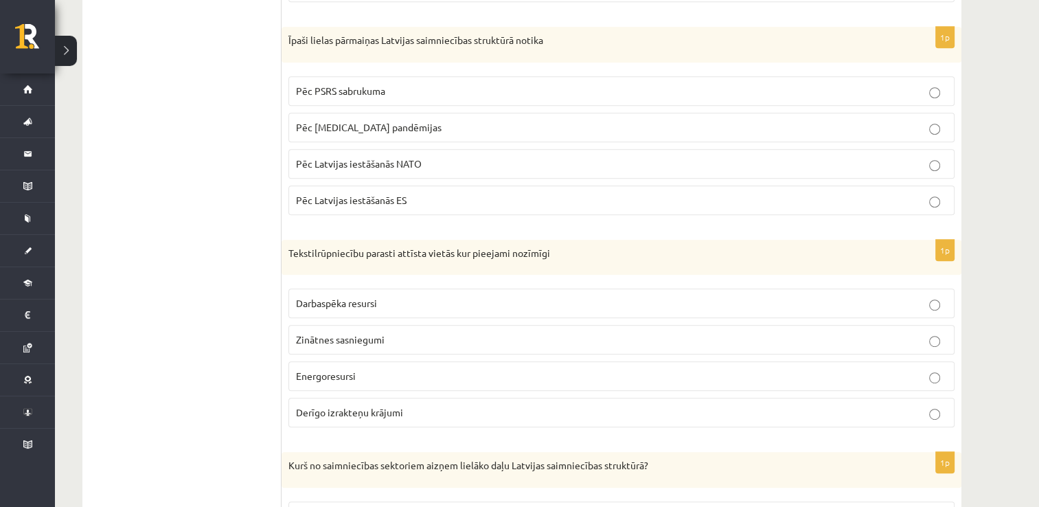
scroll to position [667, 0]
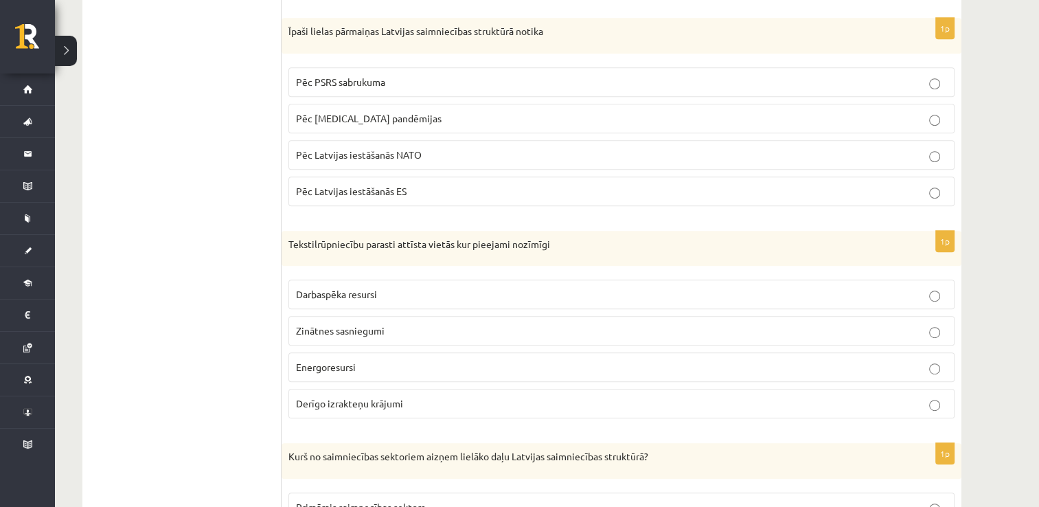
click at [448, 82] on p "Pēc PSRS sabrukuma" at bounding box center [621, 82] width 651 height 14
click at [1010, 430] on div "**********" at bounding box center [547, 16] width 984 height 1261
drag, startPoint x: 1010, startPoint y: 441, endPoint x: 999, endPoint y: 432, distance: 14.2
click at [999, 432] on div "**********" at bounding box center [547, 16] width 984 height 1261
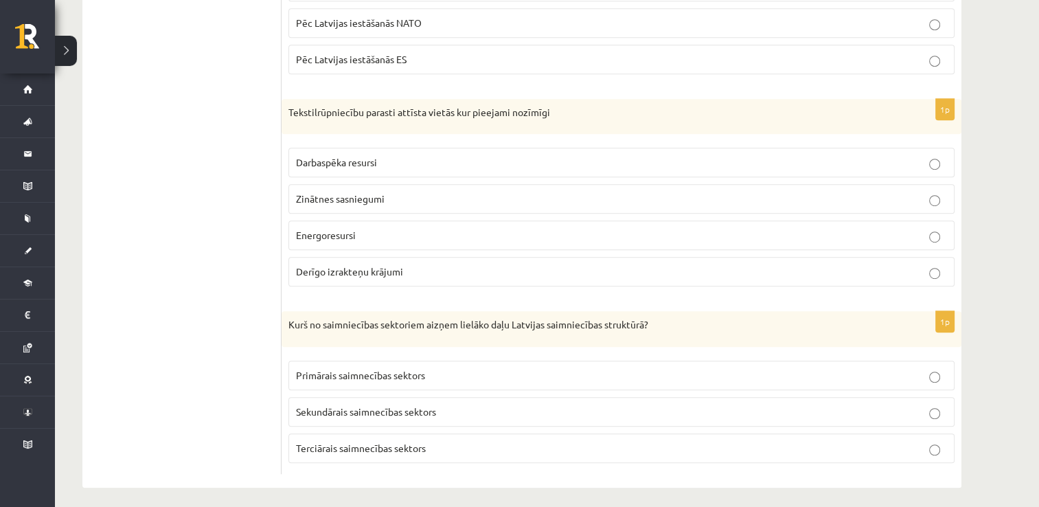
scroll to position [802, 0]
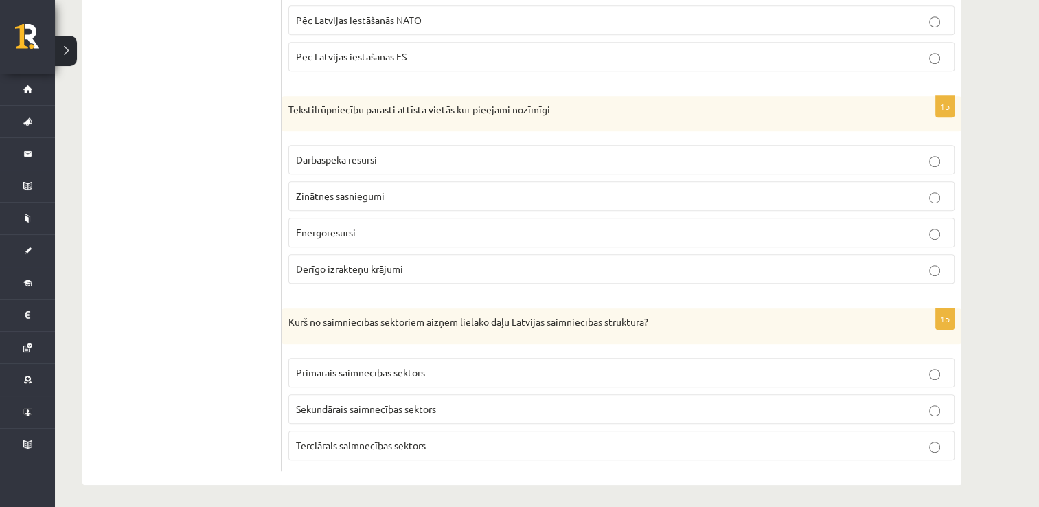
click at [558, 152] on p "Darbaspēka resursi" at bounding box center [621, 159] width 651 height 14
click at [673, 449] on label "Terciārais saimnecības sektors" at bounding box center [621, 445] width 666 height 30
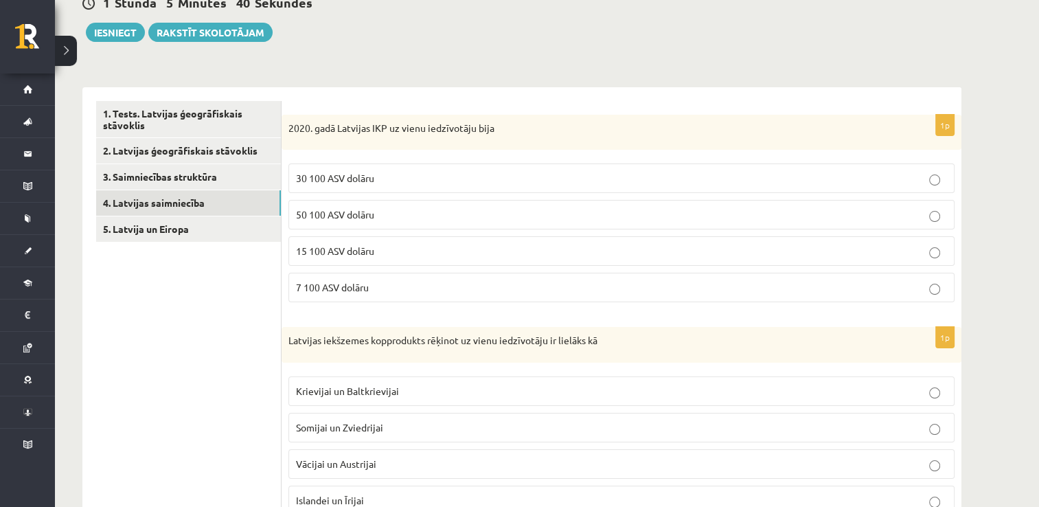
scroll to position [0, 0]
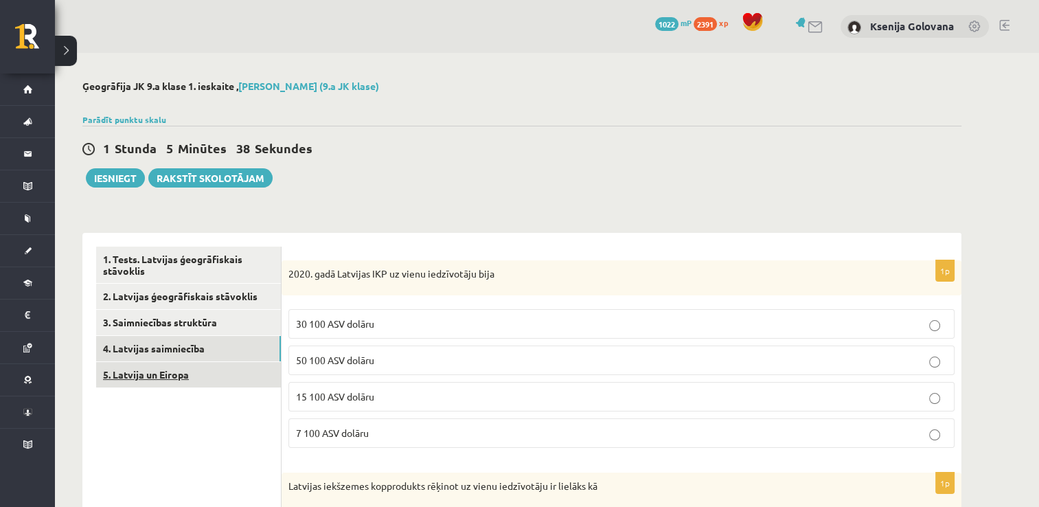
click at [194, 371] on link "5. Latvija un Eiropa" at bounding box center [188, 374] width 185 height 25
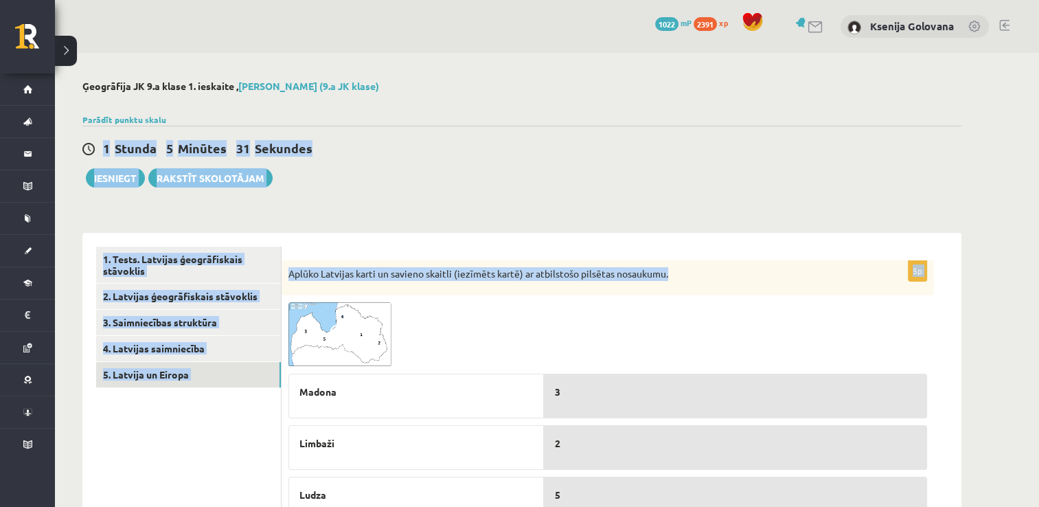
drag, startPoint x: 1038, startPoint y: 148, endPoint x: 1051, endPoint y: 205, distance: 57.8
click at [1038, 205] on html "0 Dāvanas 1022 mP 2391 xp Ksenija Golovana Sākums Aktuāli Kā mācīties eSKOLĀ Ko…" at bounding box center [519, 253] width 1039 height 507
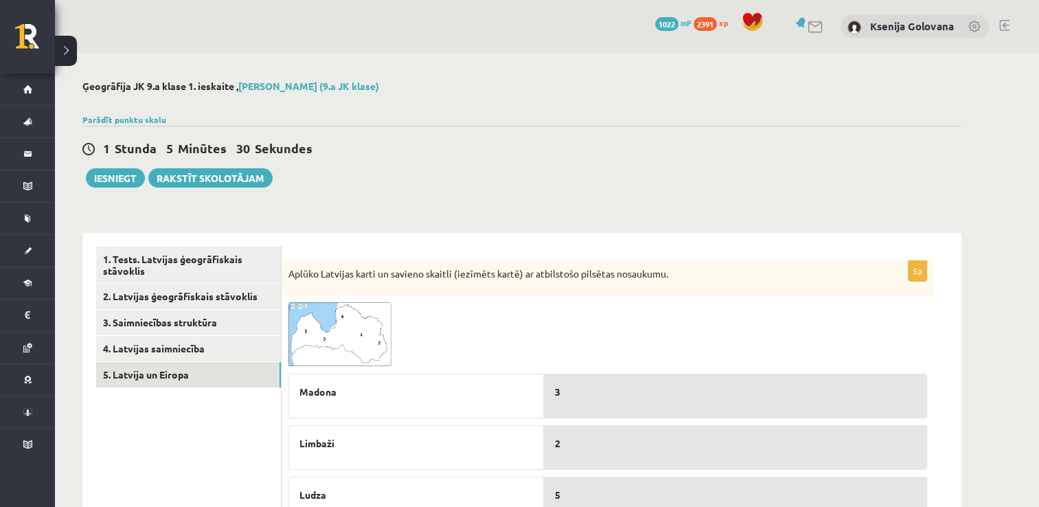
drag, startPoint x: 1051, startPoint y: 205, endPoint x: 790, endPoint y: 108, distance: 278.0
click at [790, 108] on div at bounding box center [521, 103] width 879 height 14
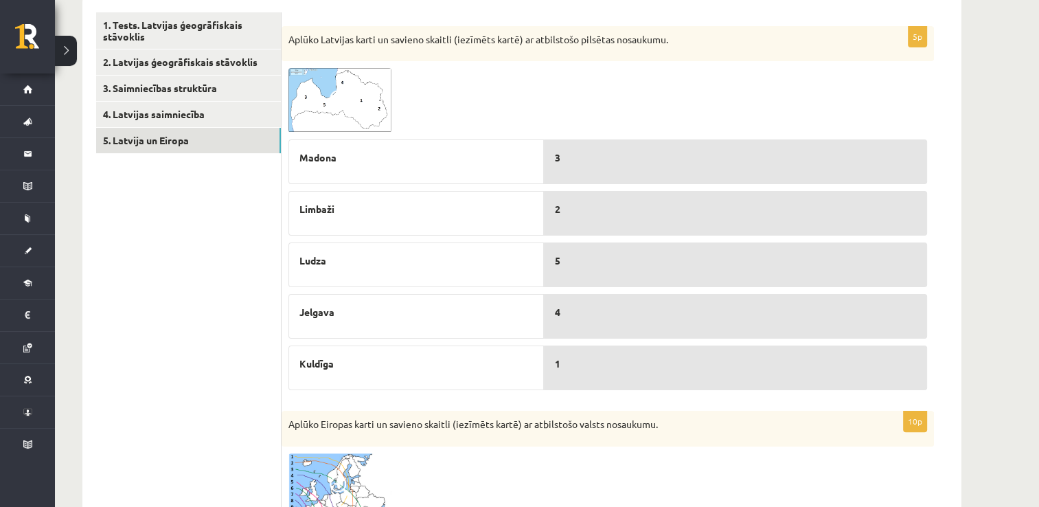
scroll to position [233, 0]
click at [332, 92] on span at bounding box center [340, 102] width 22 height 22
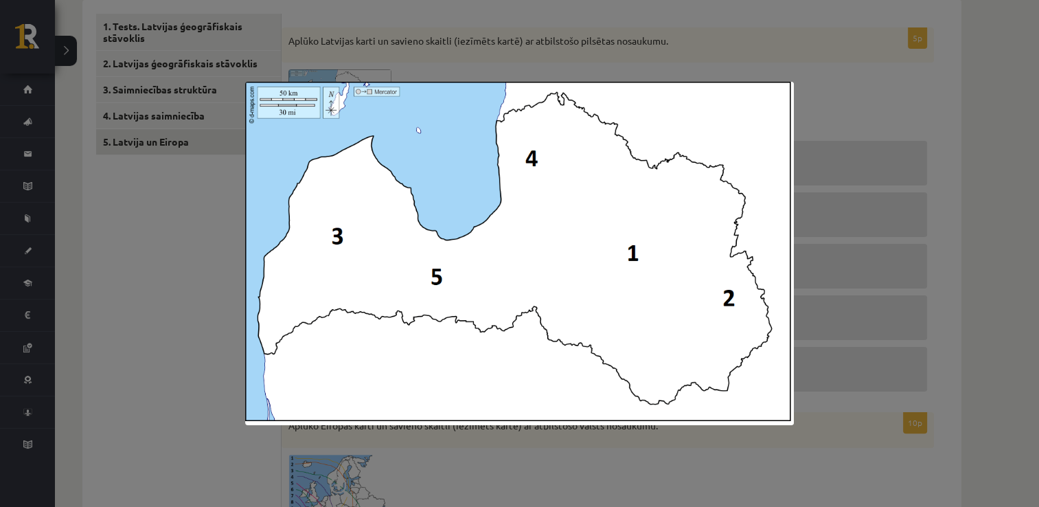
click at [495, 23] on div at bounding box center [519, 253] width 1039 height 507
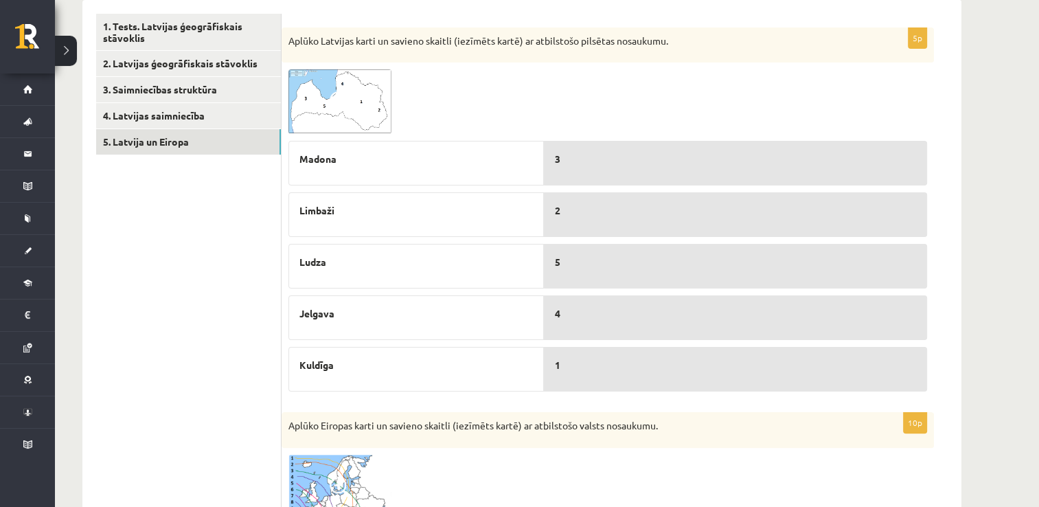
click at [362, 90] on img at bounding box center [339, 101] width 103 height 65
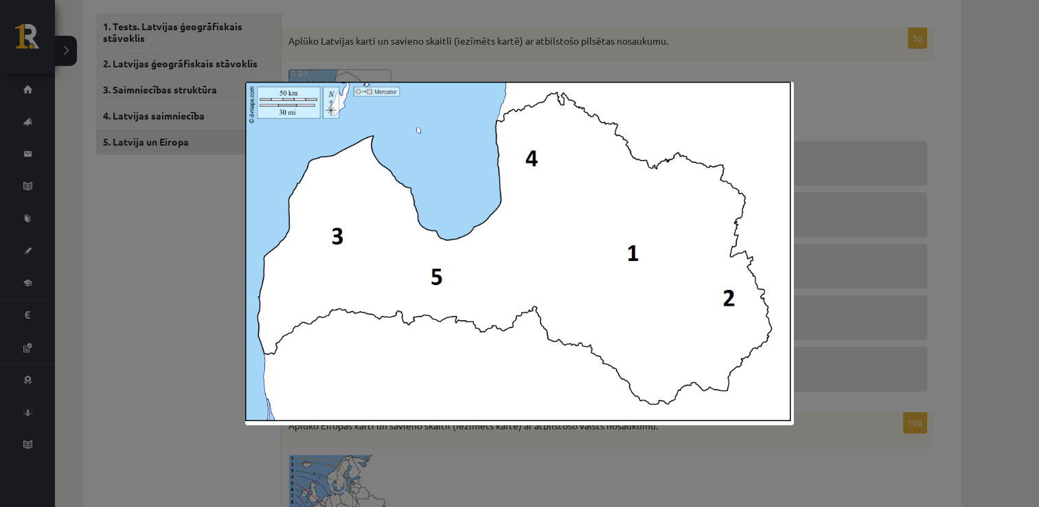
click at [551, 68] on div at bounding box center [519, 253] width 1039 height 507
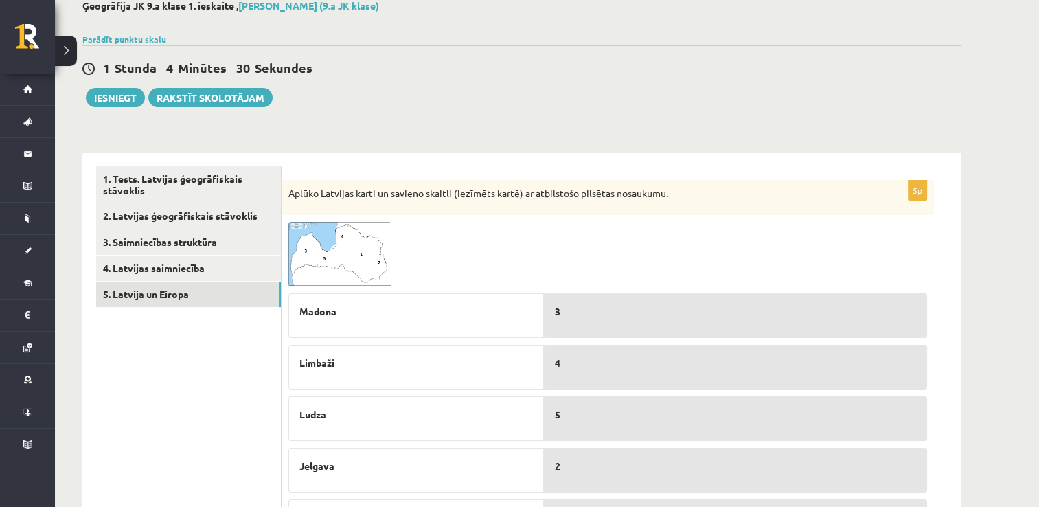
scroll to position [16, 0]
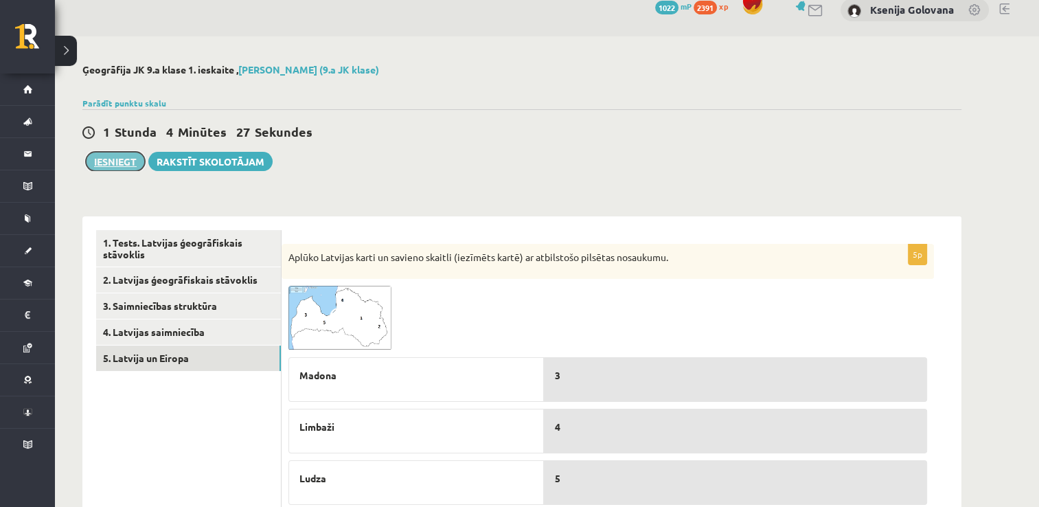
click at [126, 159] on button "Iesniegt" at bounding box center [115, 161] width 59 height 19
click at [181, 306] on link "3. Saimniecības struktūra" at bounding box center [188, 305] width 185 height 25
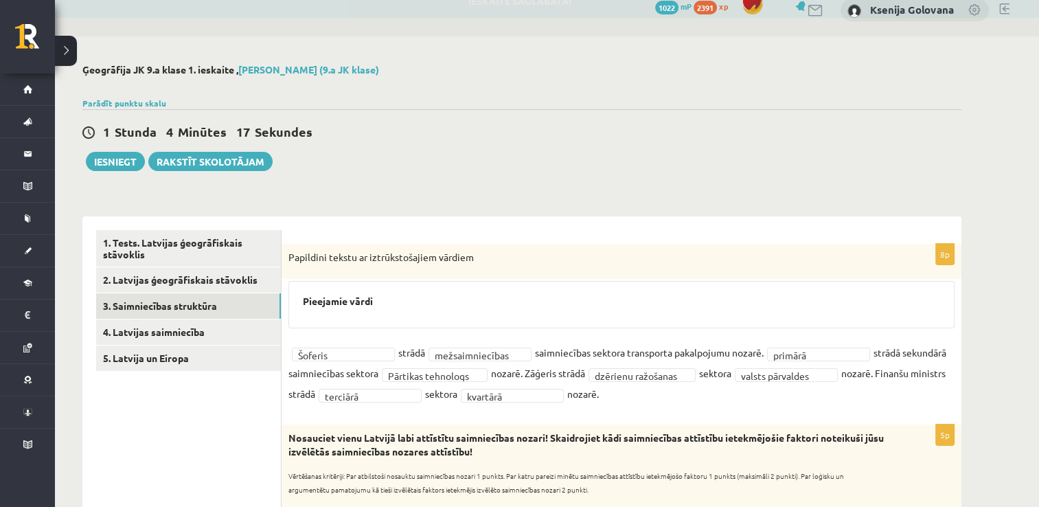
scroll to position [0, 0]
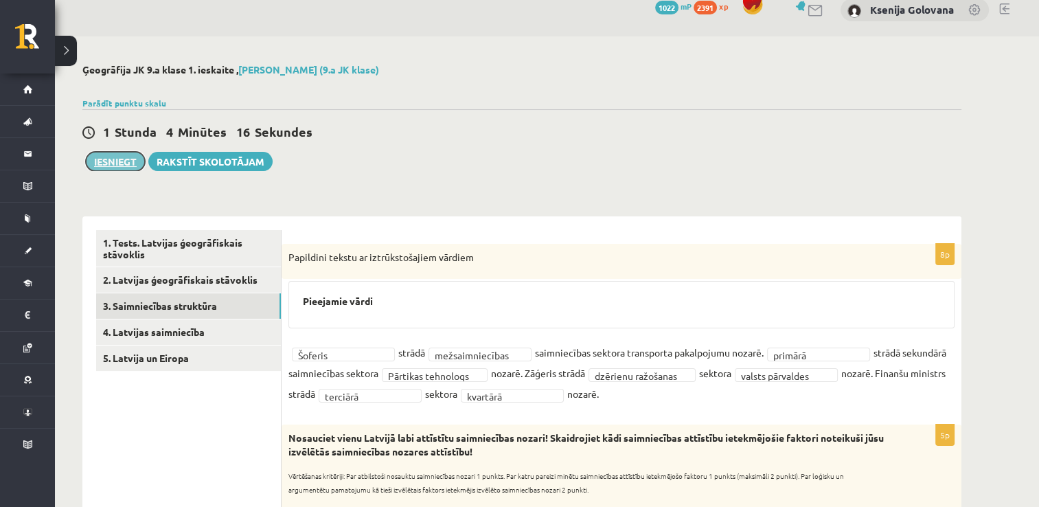
click at [131, 153] on button "Iesniegt" at bounding box center [115, 161] width 59 height 19
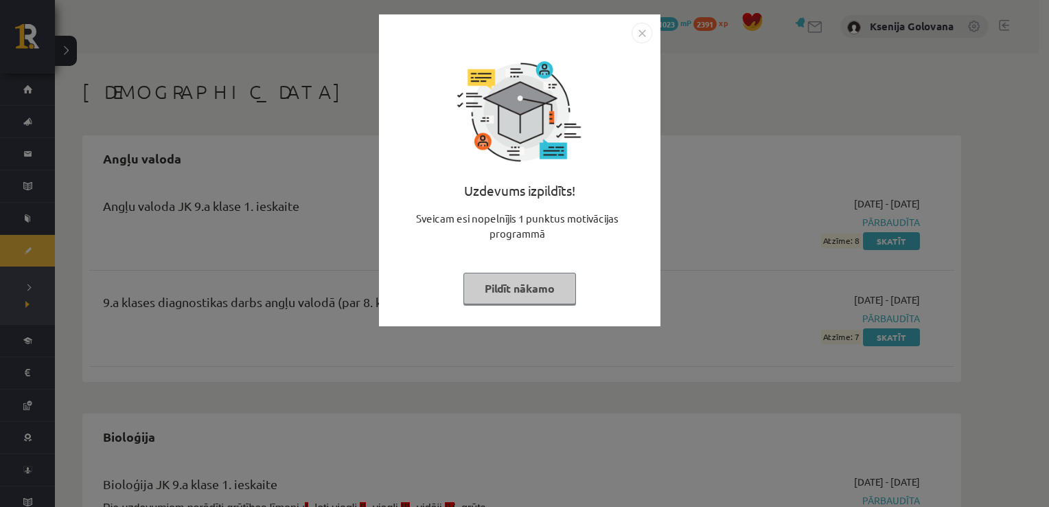
click at [643, 25] on img "Close" at bounding box center [642, 33] width 21 height 21
